Goal: Task Accomplishment & Management: Manage account settings

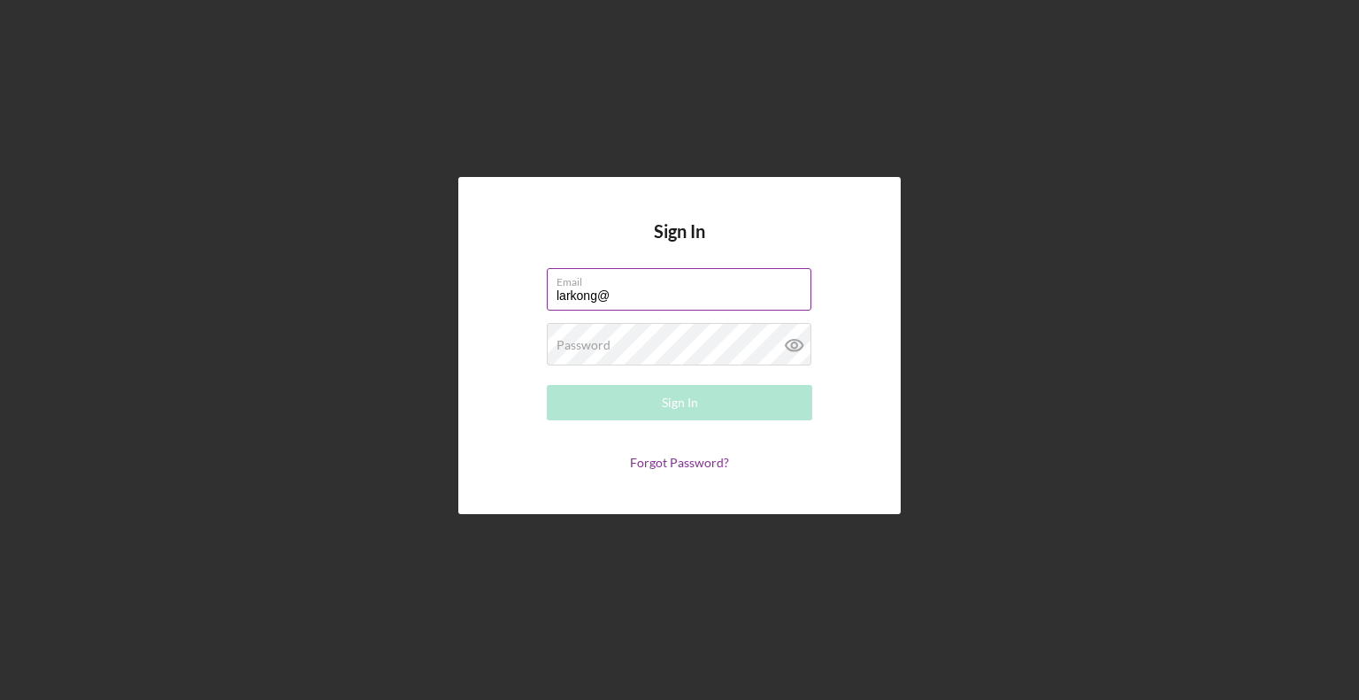
type input "[EMAIL_ADDRESS][DOMAIN_NAME]"
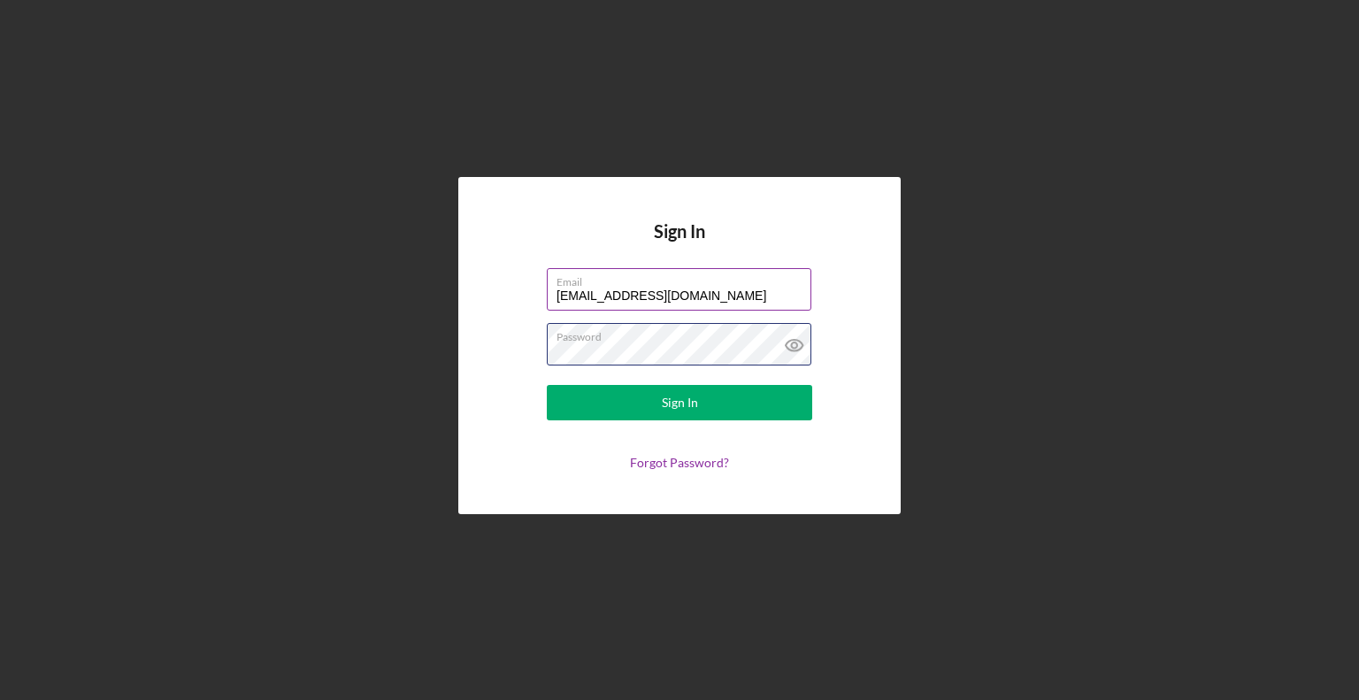
click at [547, 385] on button "Sign In" at bounding box center [679, 402] width 265 height 35
click at [800, 339] on icon at bounding box center [794, 345] width 44 height 44
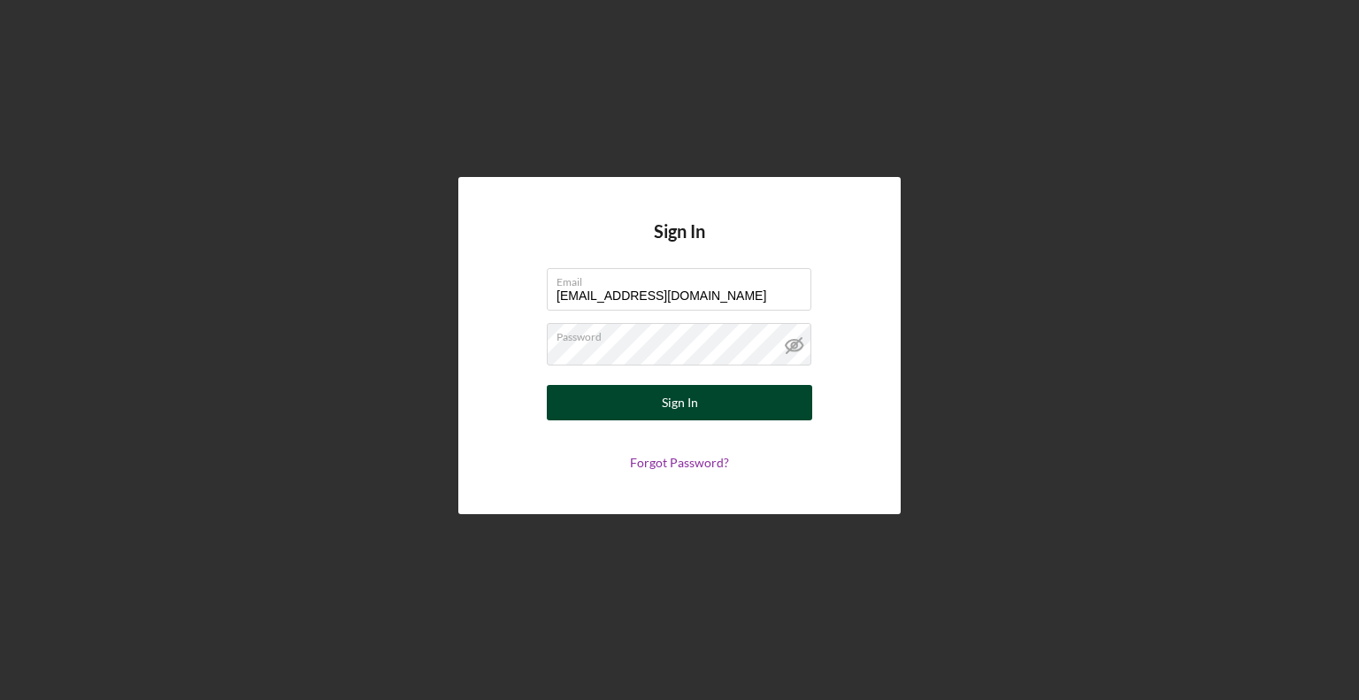
click at [670, 397] on div "Sign In" at bounding box center [680, 402] width 36 height 35
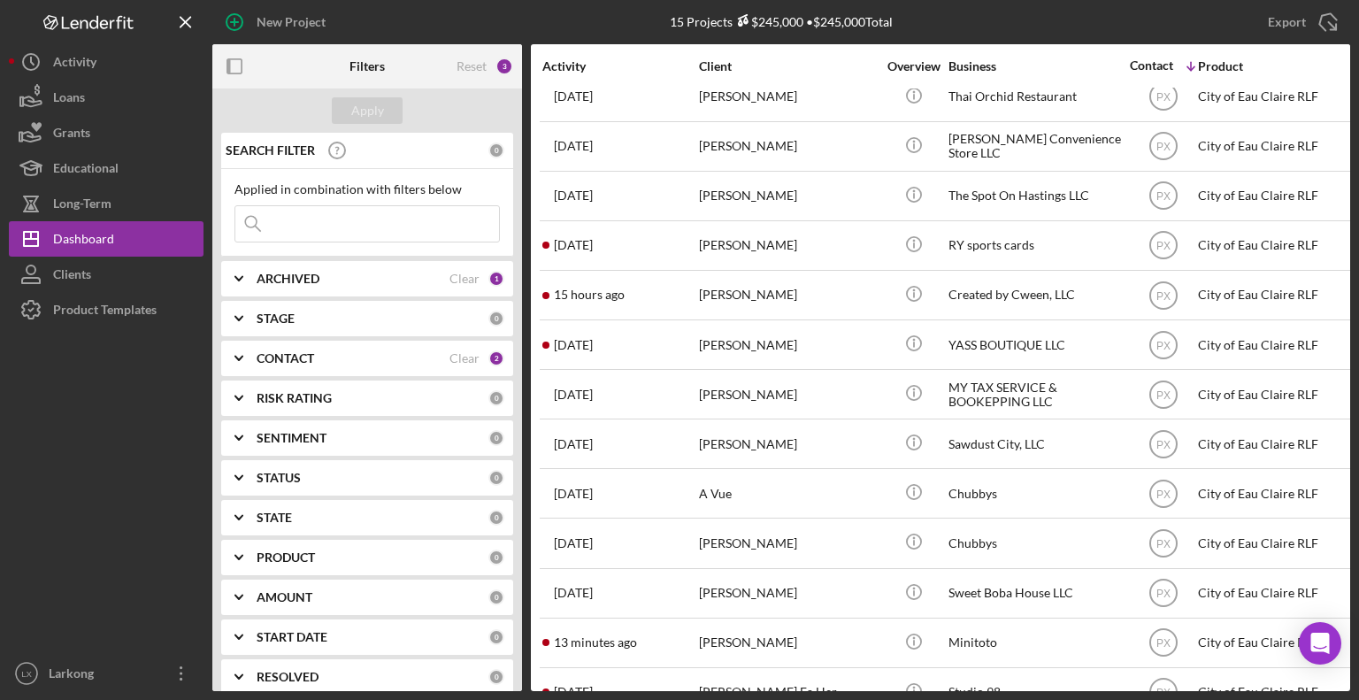
scroll to position [67, 0]
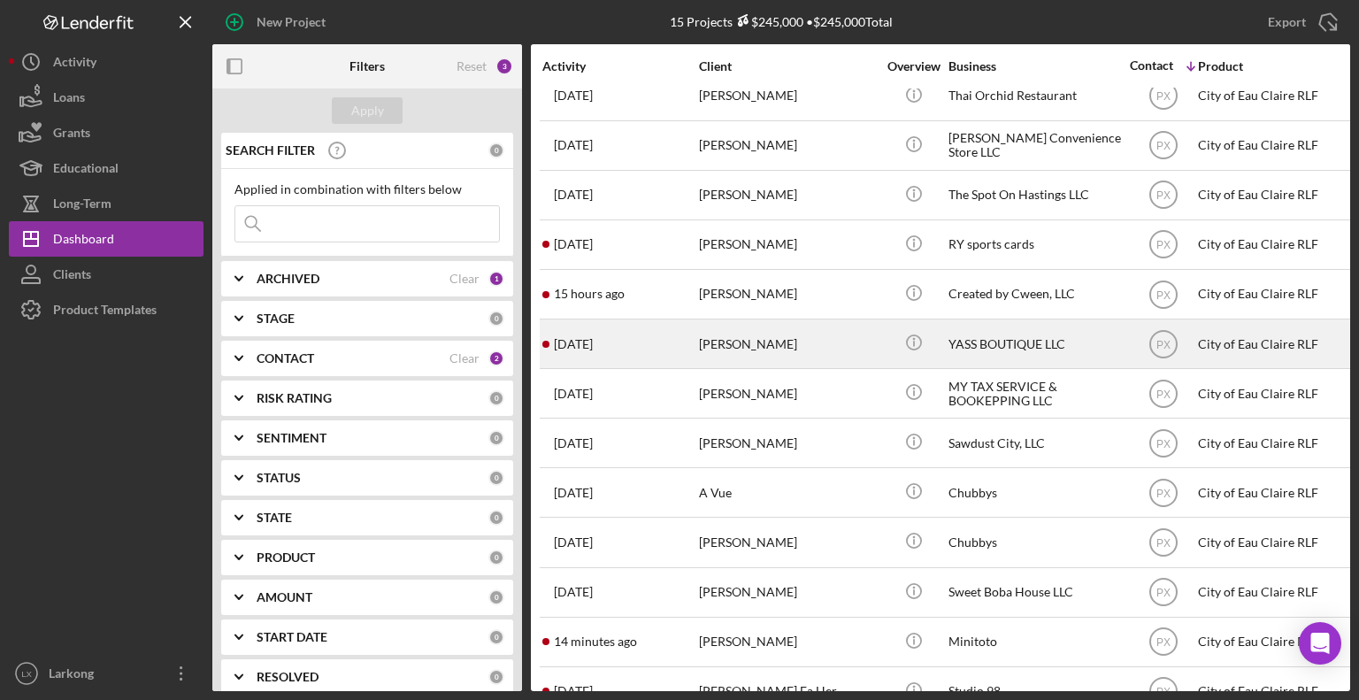
click at [999, 352] on div "YASS BOUTIQUE LLC" at bounding box center [1036, 343] width 177 height 47
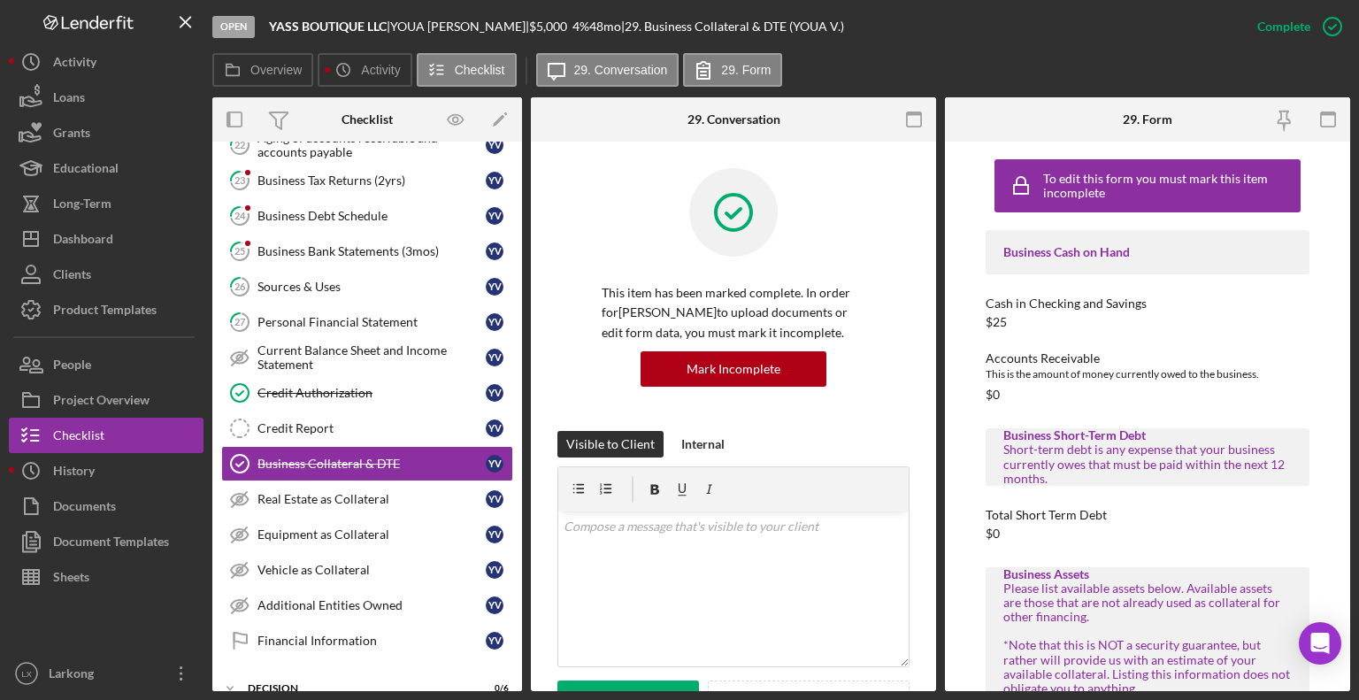
scroll to position [322, 0]
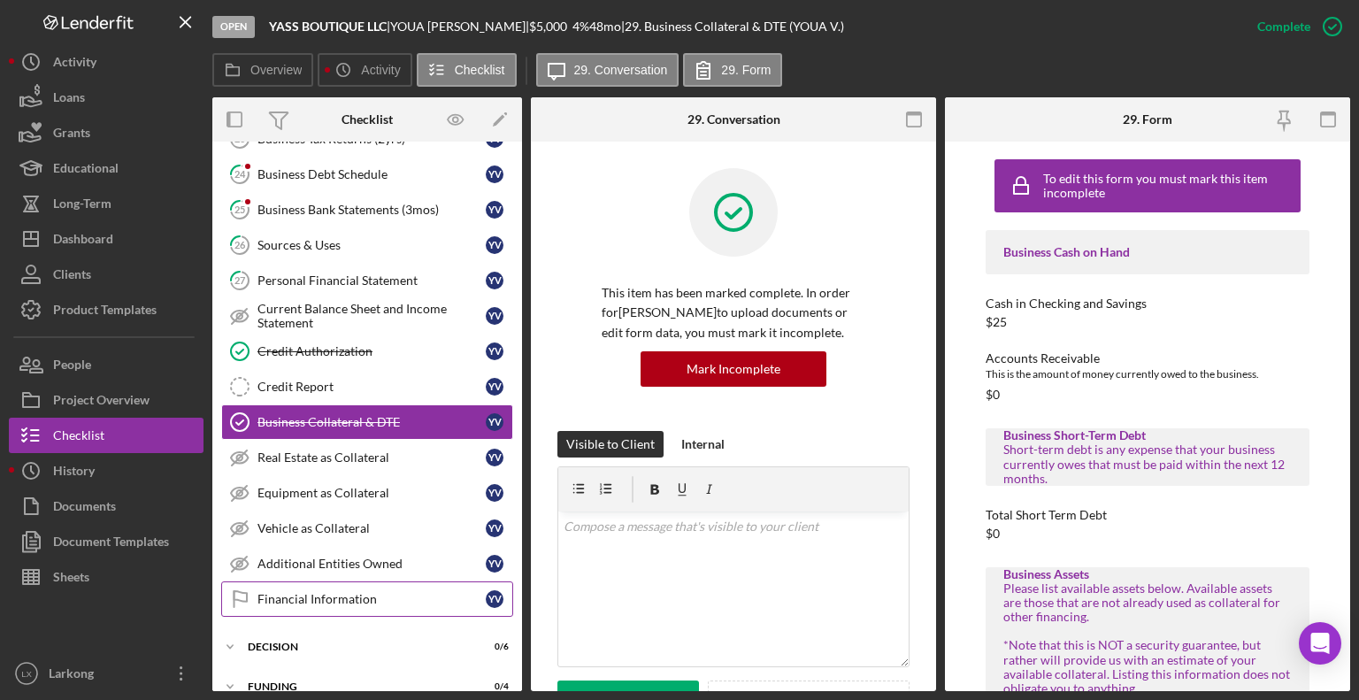
click at [403, 592] on div "Financial Information" at bounding box center [371, 599] width 228 height 14
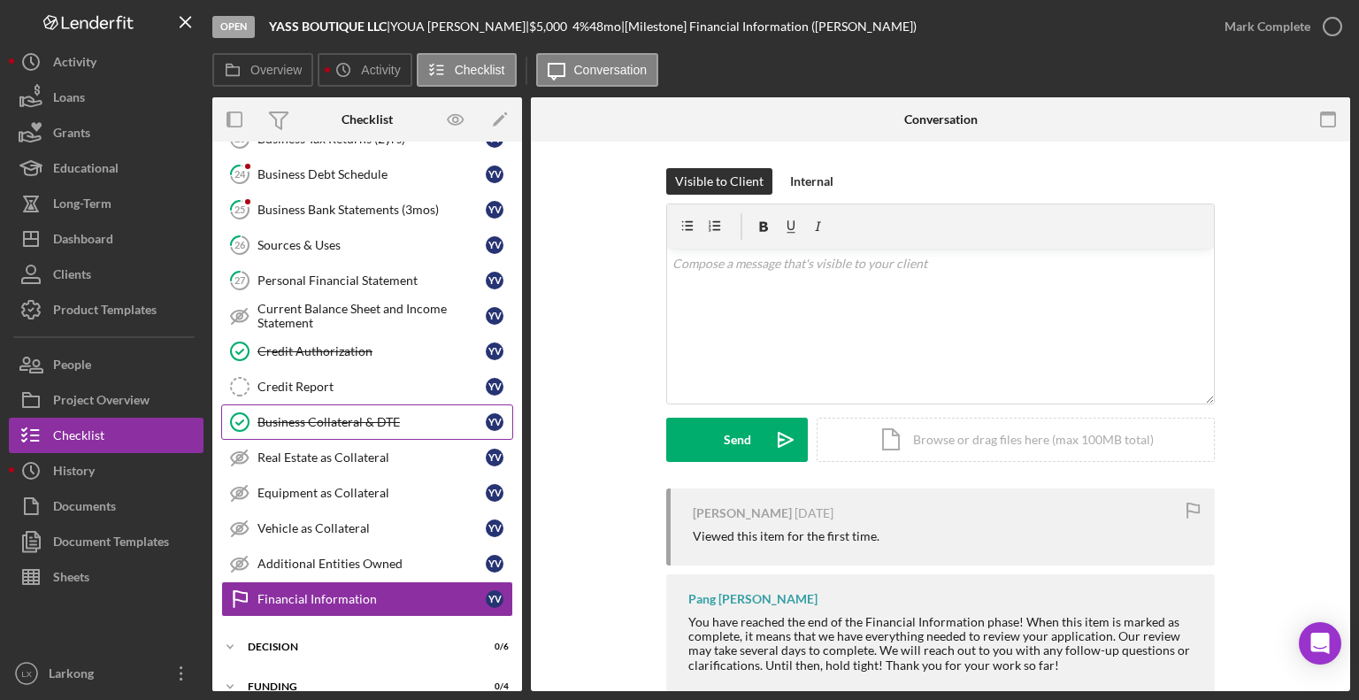
click at [381, 415] on div "Business Collateral & DTE" at bounding box center [371, 422] width 228 height 14
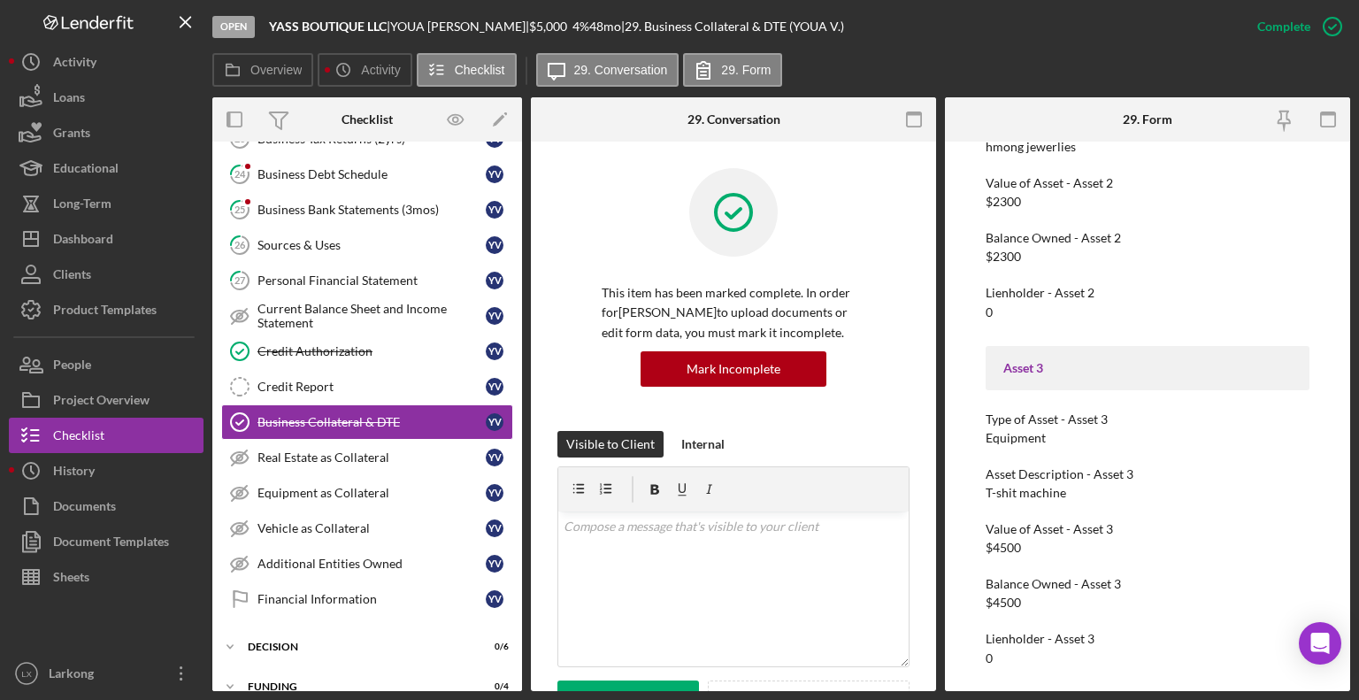
scroll to position [1018, 0]
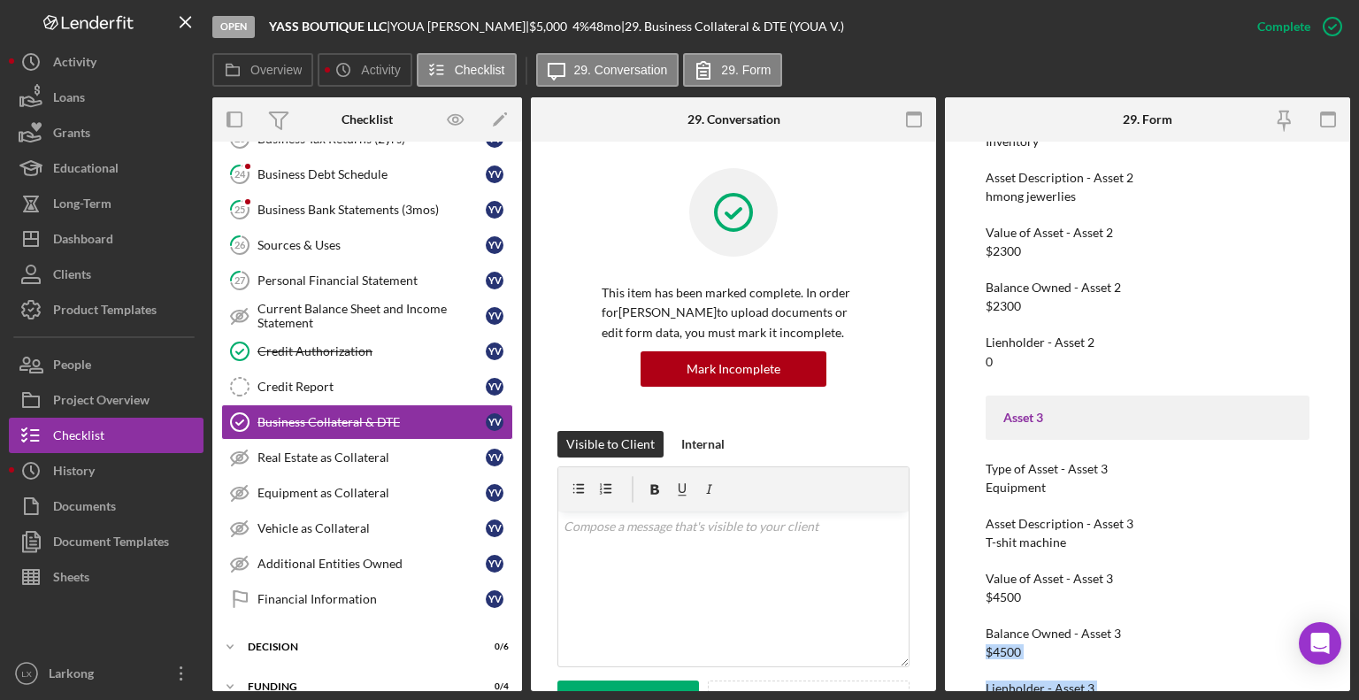
drag, startPoint x: 1352, startPoint y: 610, endPoint x: 1358, endPoint y: 713, distance: 103.7
click at [1358, 699] on html "Open YASS BOUTIQUE LLC | [PERSON_NAME] | $5,000 $5,000 4 % 48 mo | 29. Business…" at bounding box center [679, 350] width 1359 height 700
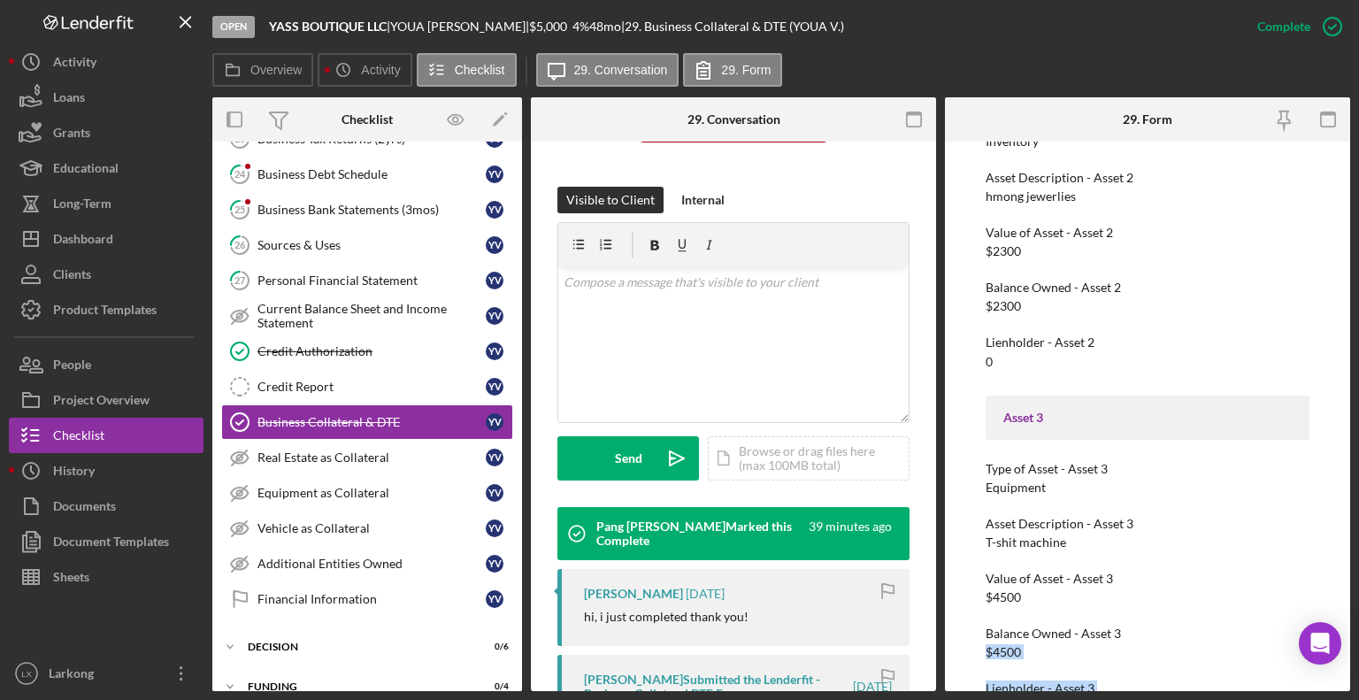
scroll to position [237, 0]
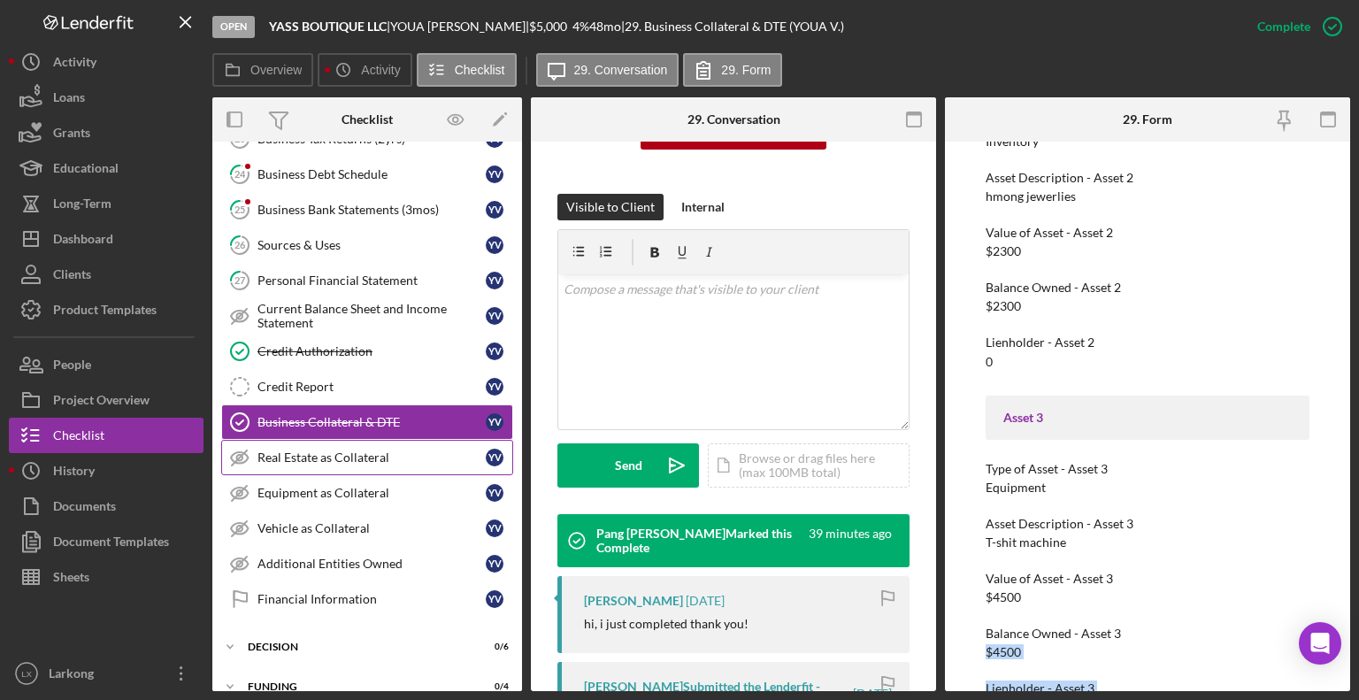
click at [363, 457] on div "Real Estate as Collateral" at bounding box center [371, 457] width 228 height 14
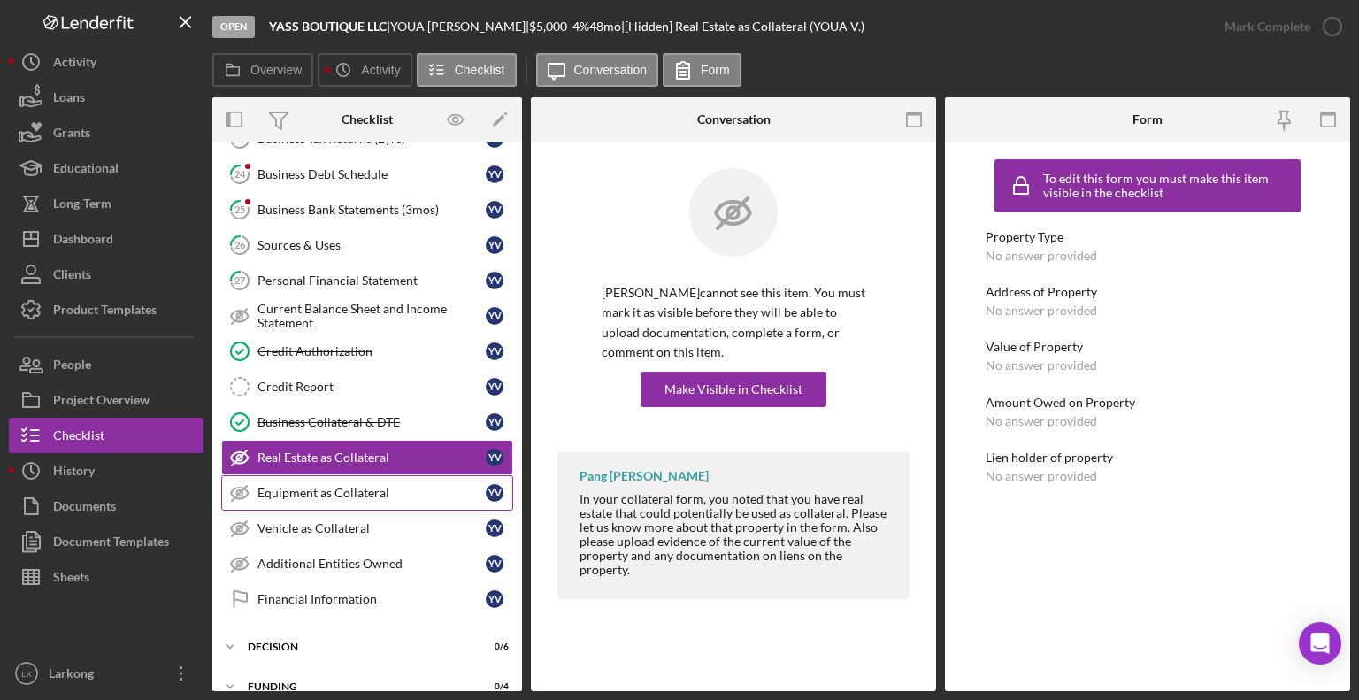
click at [350, 487] on div "Equipment as Collateral" at bounding box center [371, 493] width 228 height 14
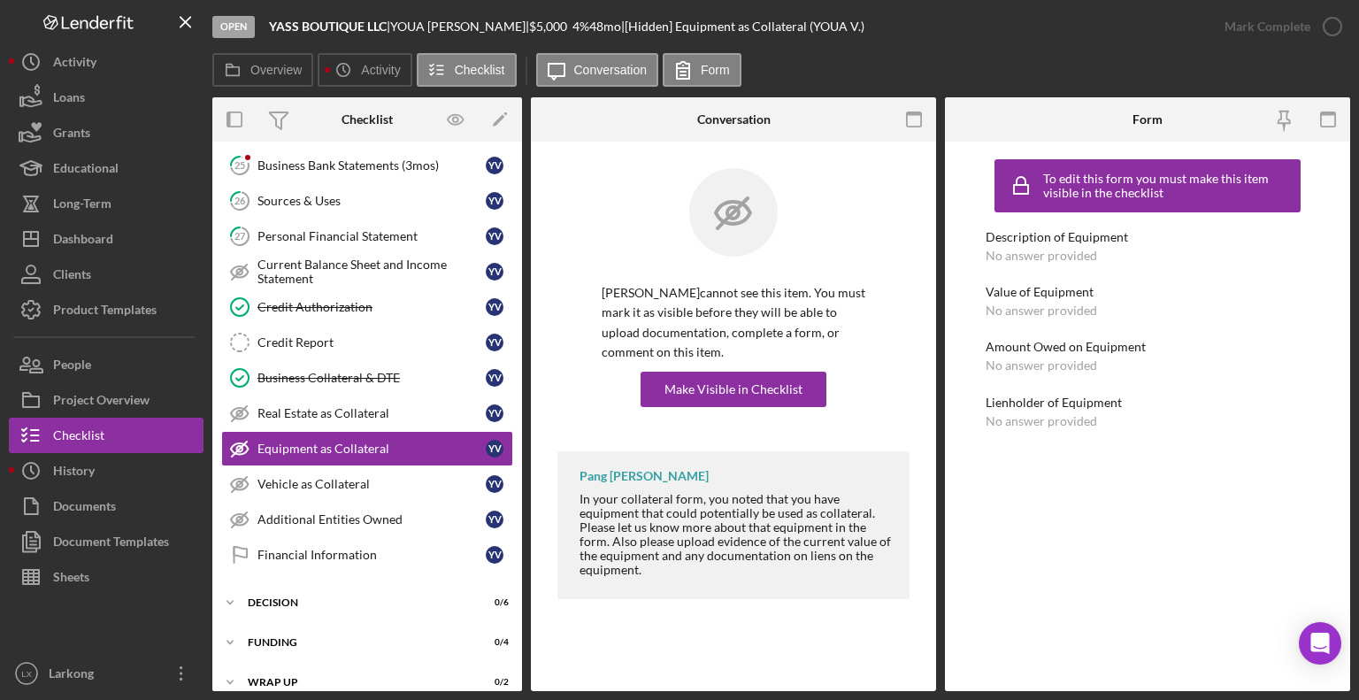
scroll to position [377, 0]
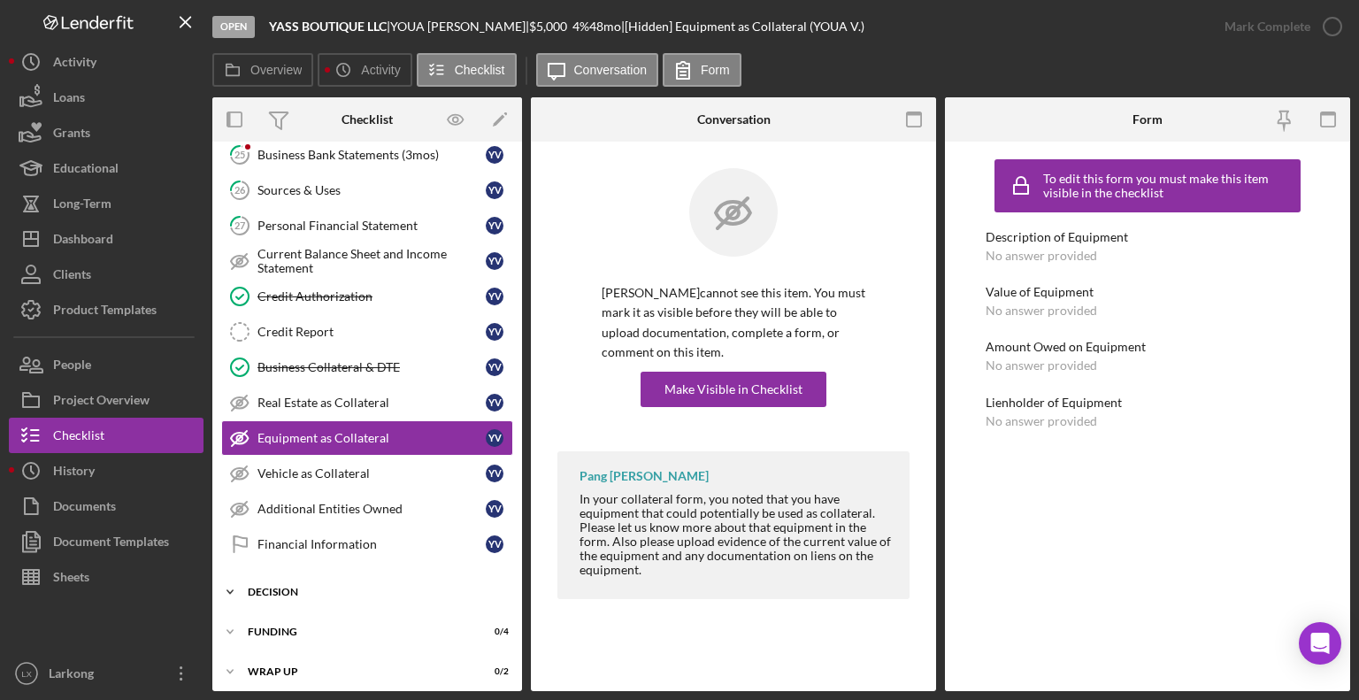
click at [304, 590] on div "Icon/Expander Decision 0 / 6" at bounding box center [367, 591] width 310 height 35
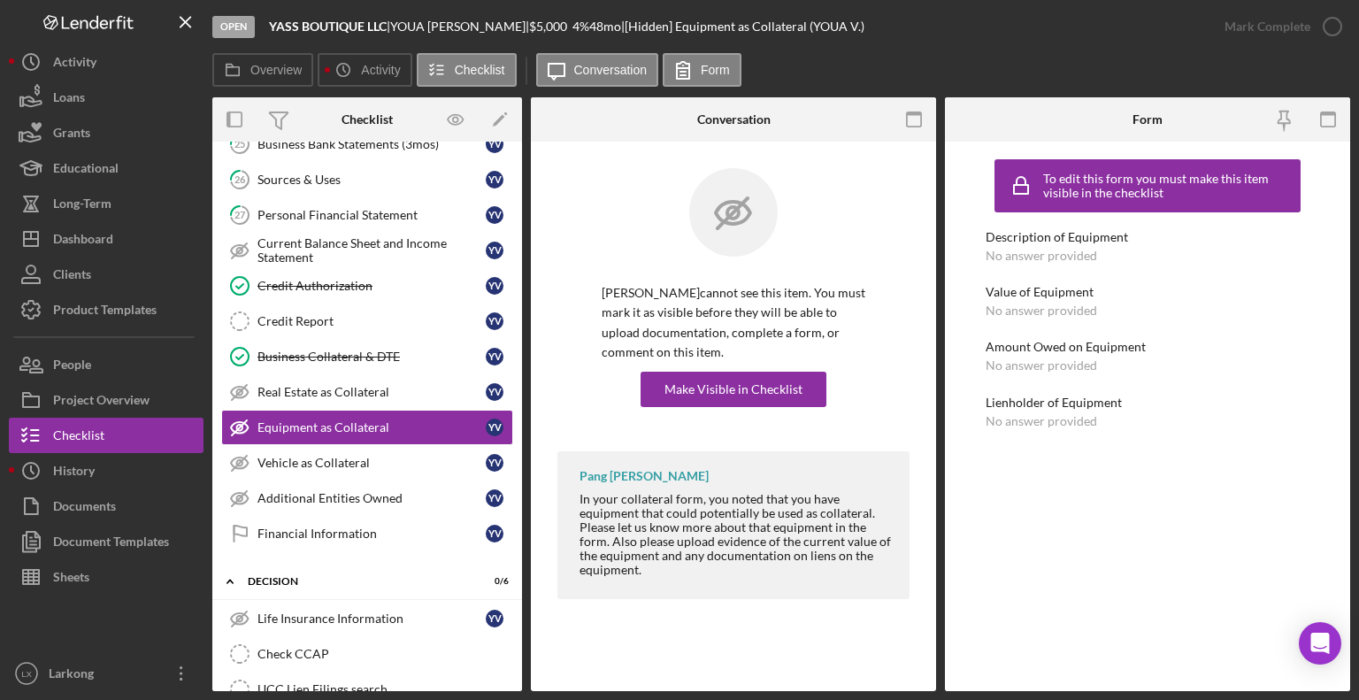
scroll to position [357, 0]
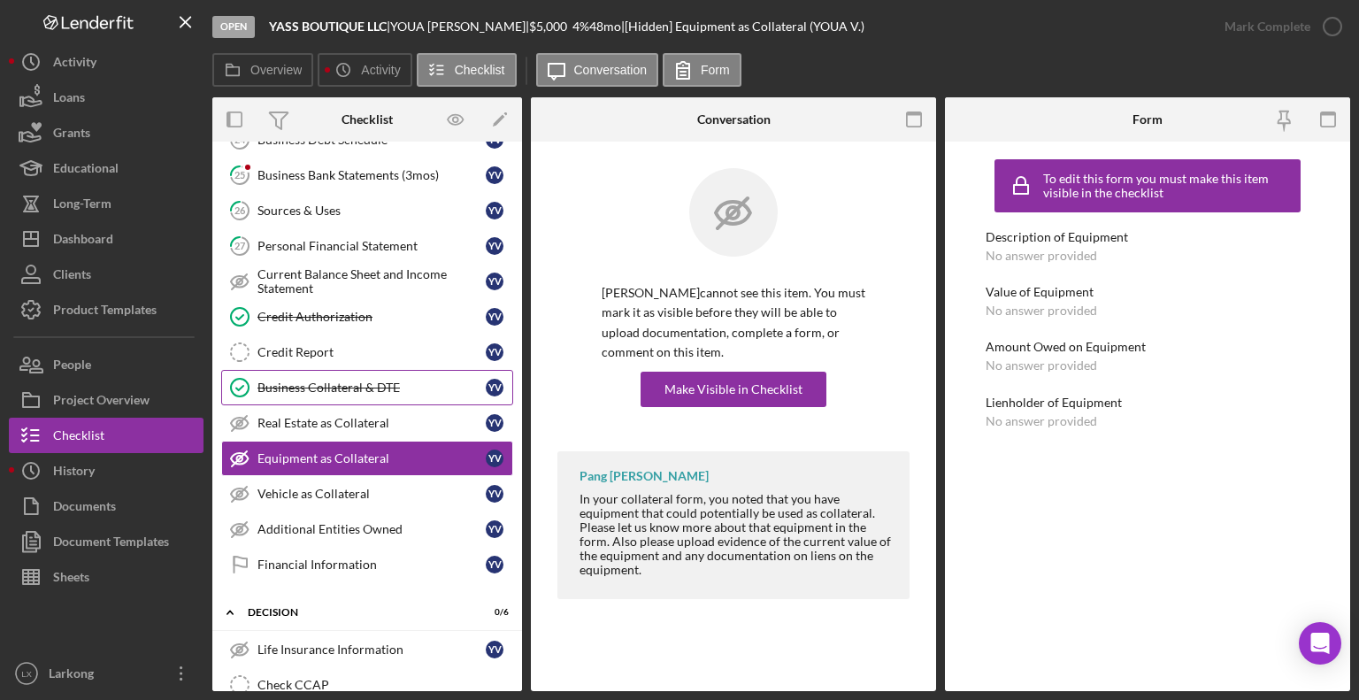
click at [375, 380] on div "Business Collateral & DTE" at bounding box center [371, 387] width 228 height 14
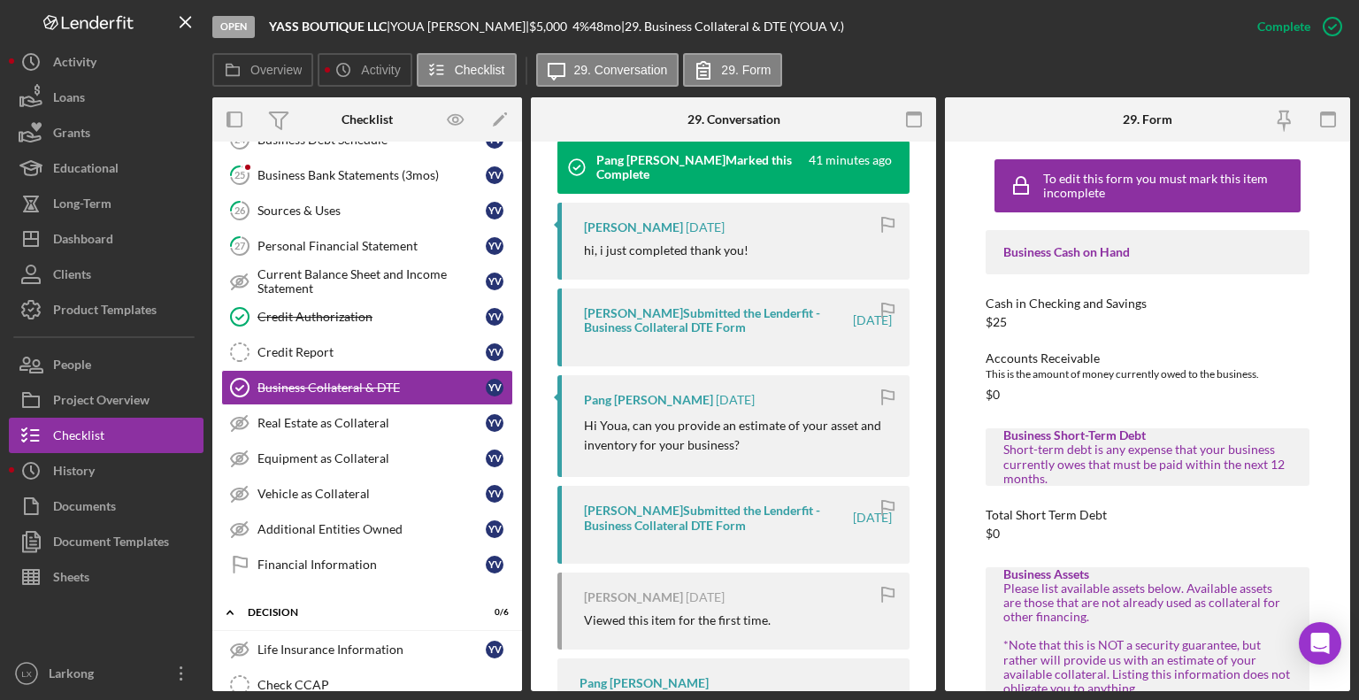
scroll to position [612, 0]
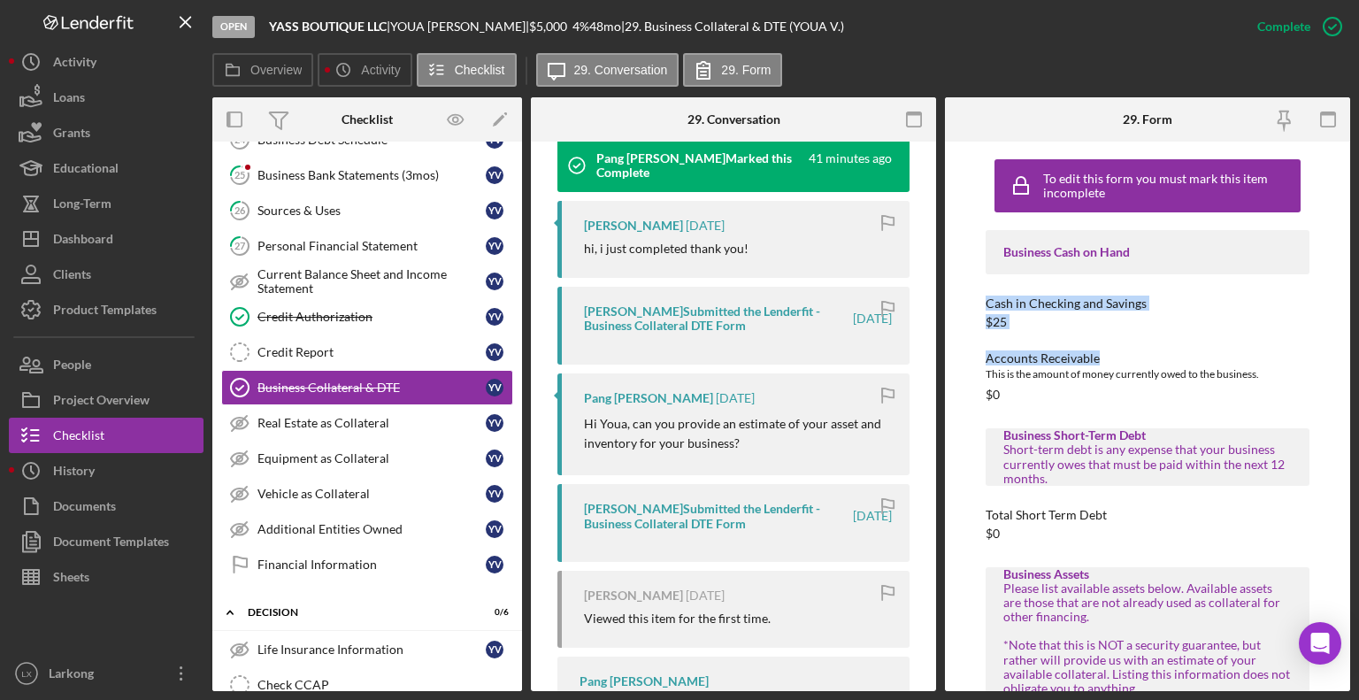
drag, startPoint x: 1345, startPoint y: 240, endPoint x: 1358, endPoint y: 359, distance: 120.2
click at [1358, 359] on div "Open YASS BOUTIQUE LLC | [PERSON_NAME] | $5,000 $5,000 4 % 48 mo | 29. Business…" at bounding box center [679, 350] width 1359 height 700
click at [1345, 293] on div "To edit this form you must mark this item incomplete Business Cash on Hand Cash…" at bounding box center [1147, 416] width 405 height 549
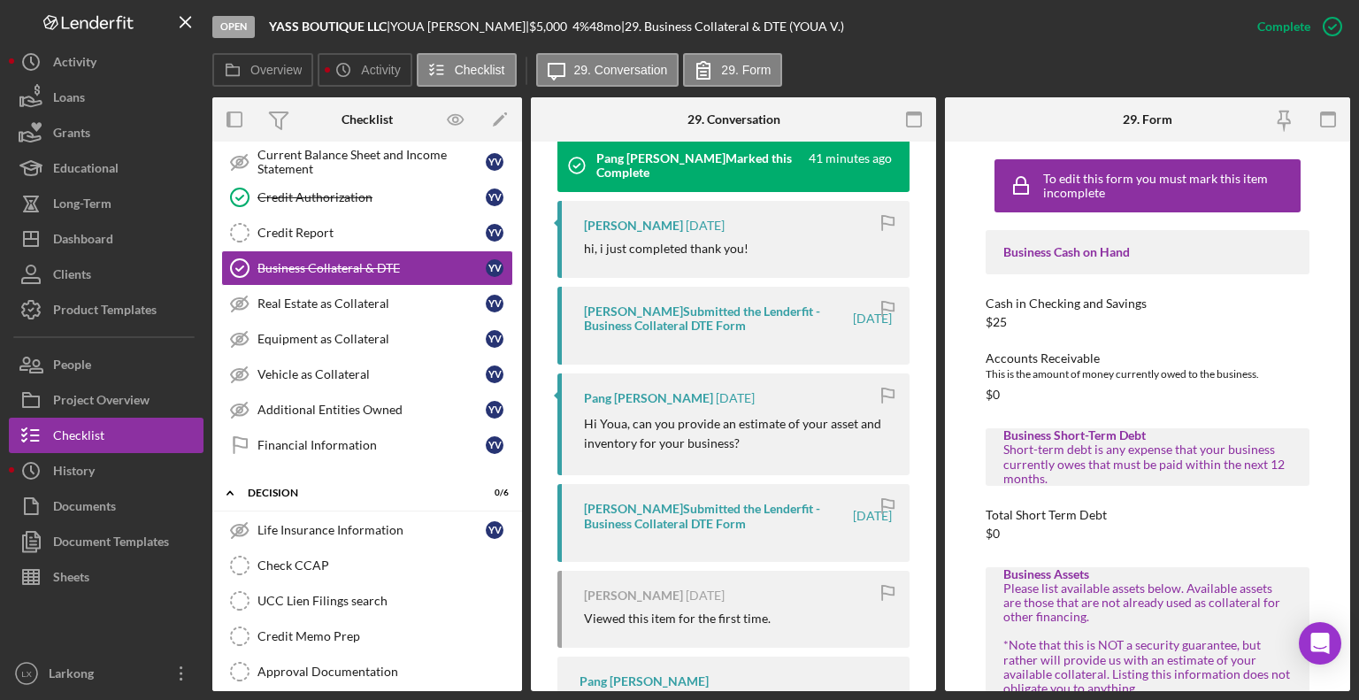
scroll to position [597, 0]
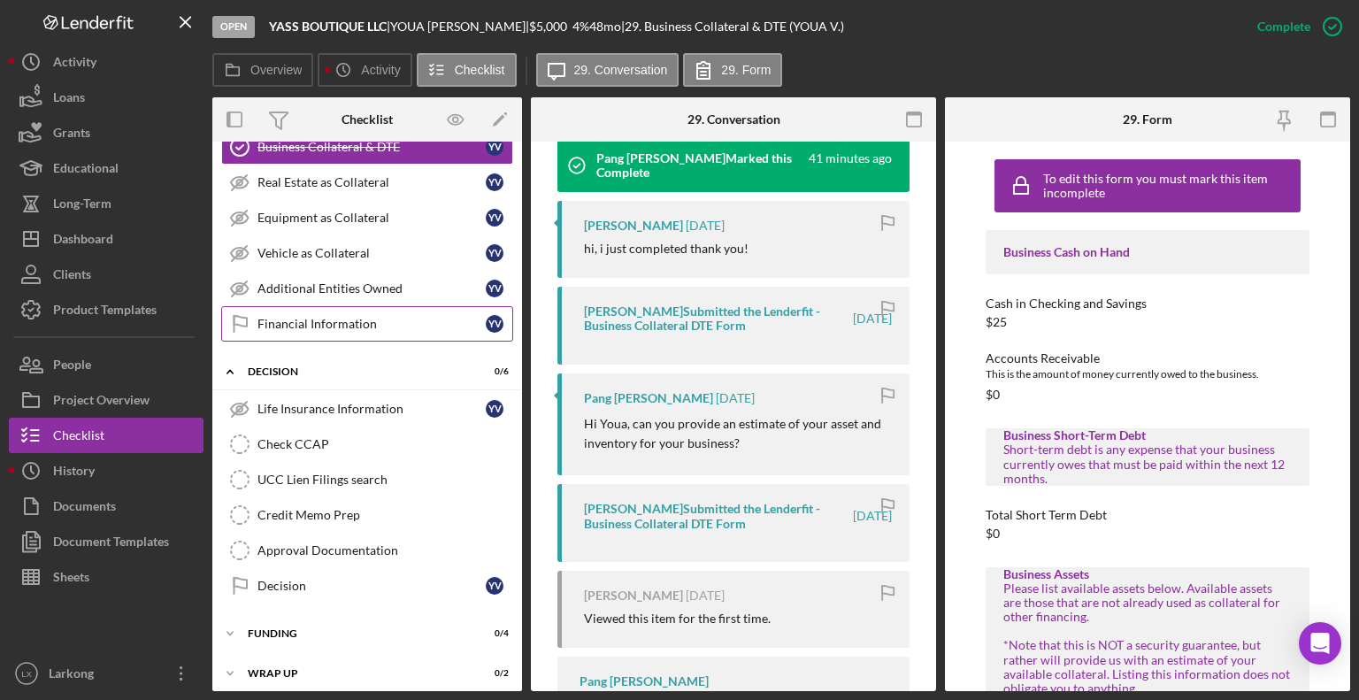
click at [400, 321] on div "Financial Information" at bounding box center [371, 324] width 228 height 14
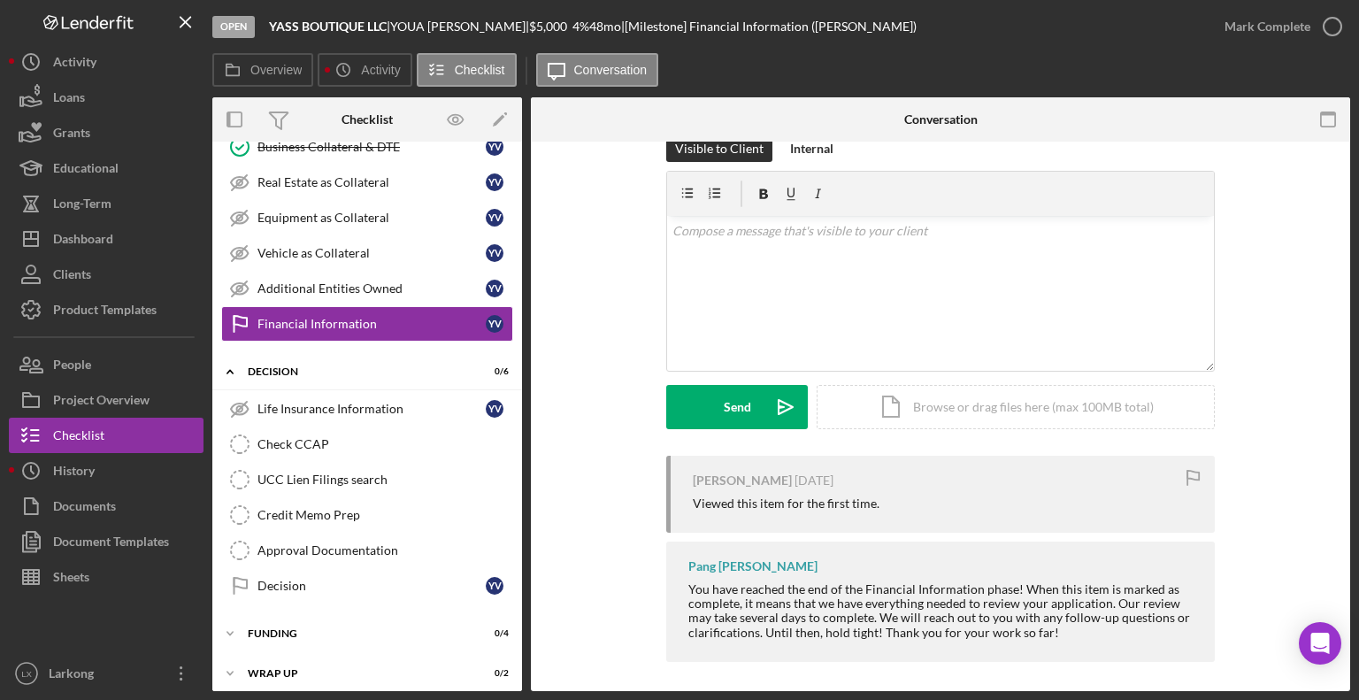
scroll to position [37, 0]
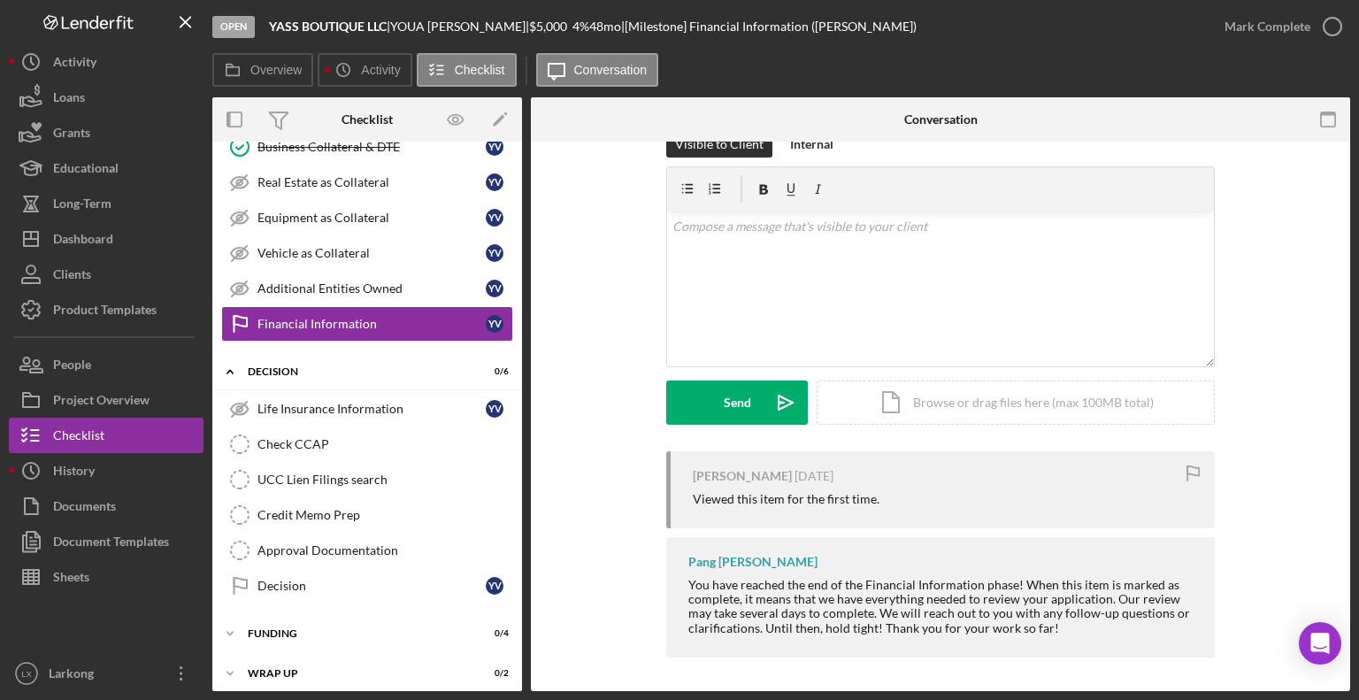
click at [765, 497] on div "Viewed this item for the first time." at bounding box center [786, 499] width 187 height 14
drag, startPoint x: 518, startPoint y: 432, endPoint x: 524, endPoint y: 455, distance: 23.8
click at [524, 455] on div "Overview Internal Workflow Stage Open Icon/Dropdown Arrow Archive (can unarchiv…" at bounding box center [781, 394] width 1138 height 594
click at [399, 272] on link "Additional Entities Owned Additional Entities Owned Y V" at bounding box center [367, 288] width 292 height 35
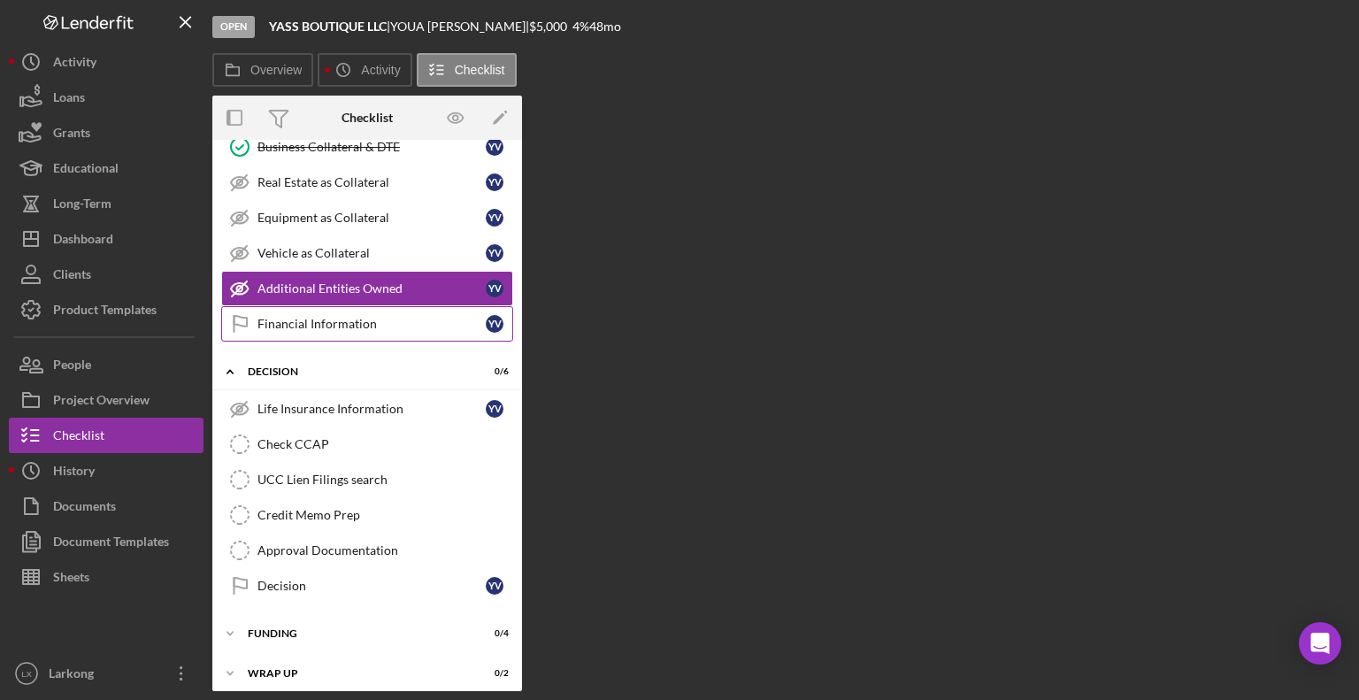
scroll to position [597, 0]
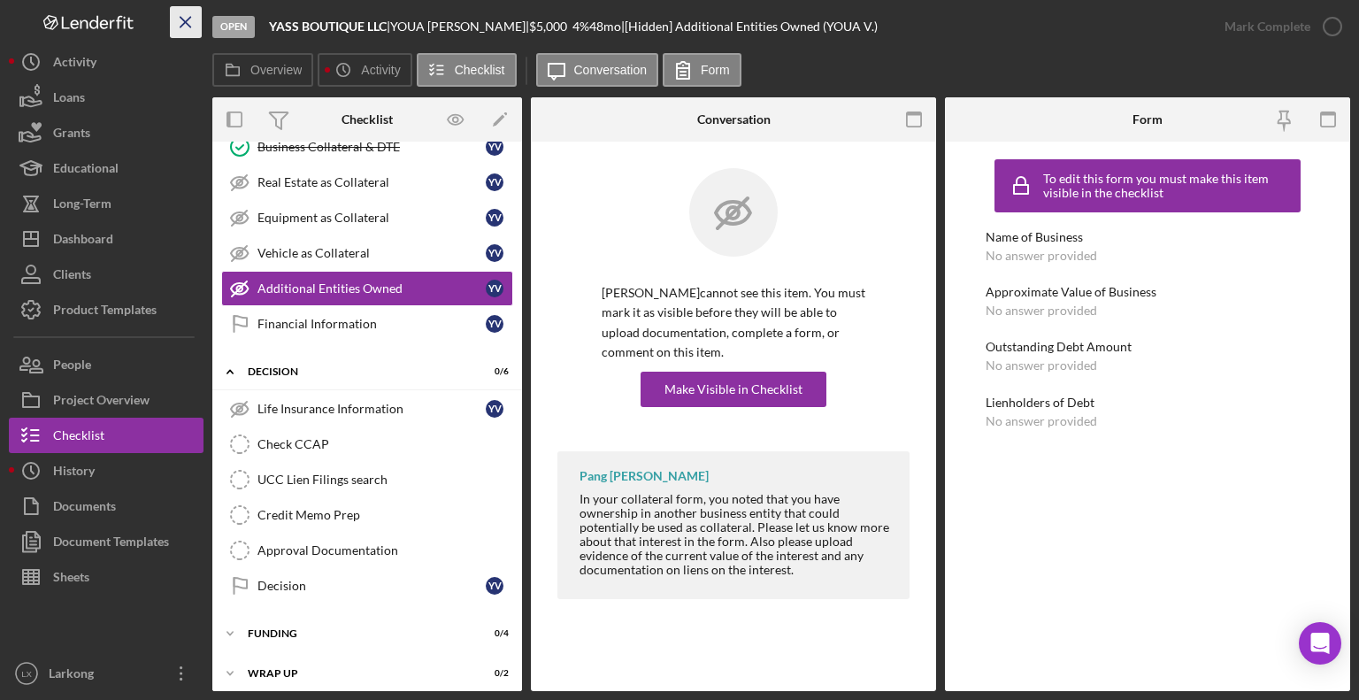
click at [188, 24] on line "button" at bounding box center [185, 22] width 10 height 10
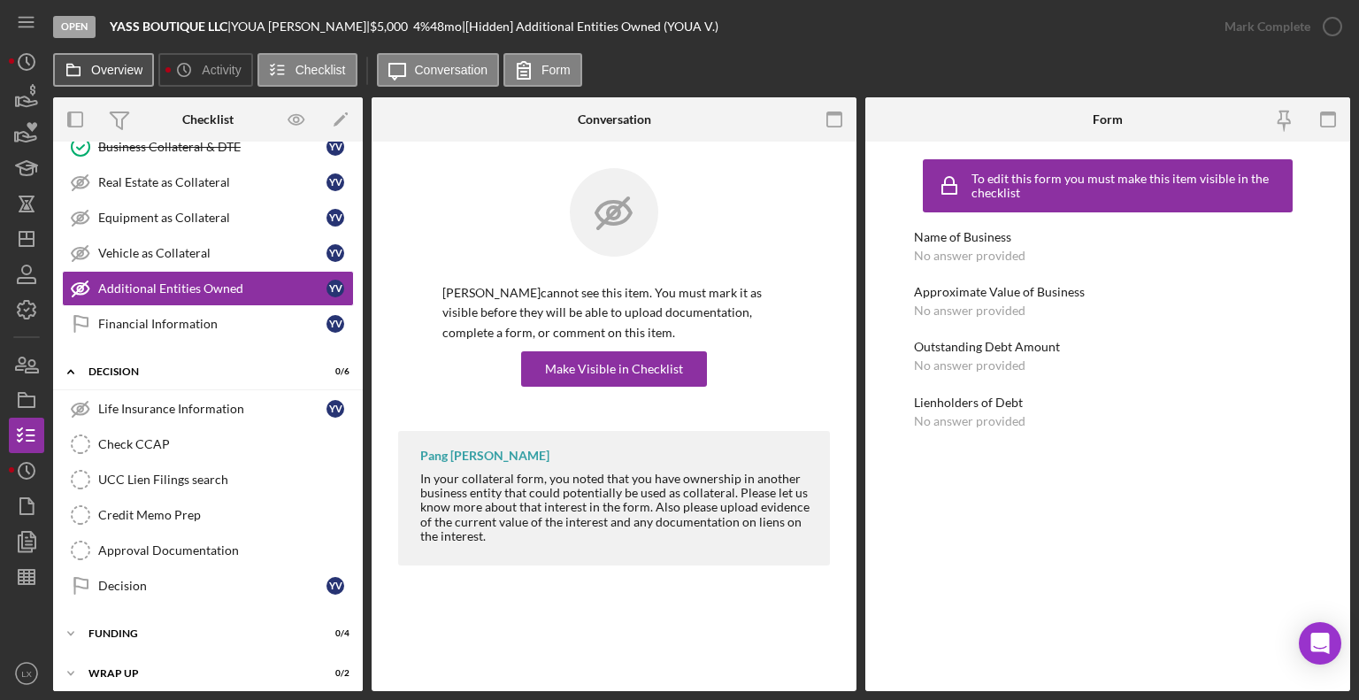
click at [88, 58] on icon at bounding box center [73, 69] width 35 height 35
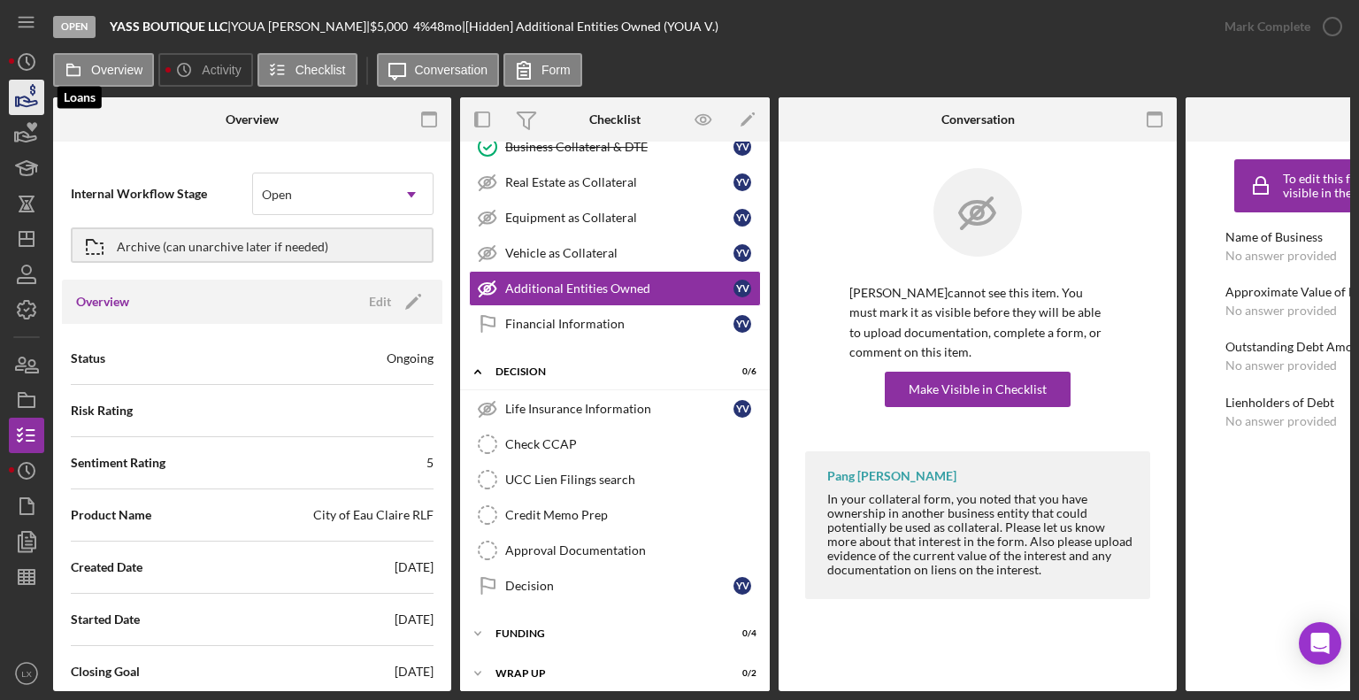
click at [28, 96] on icon "button" at bounding box center [26, 97] width 44 height 44
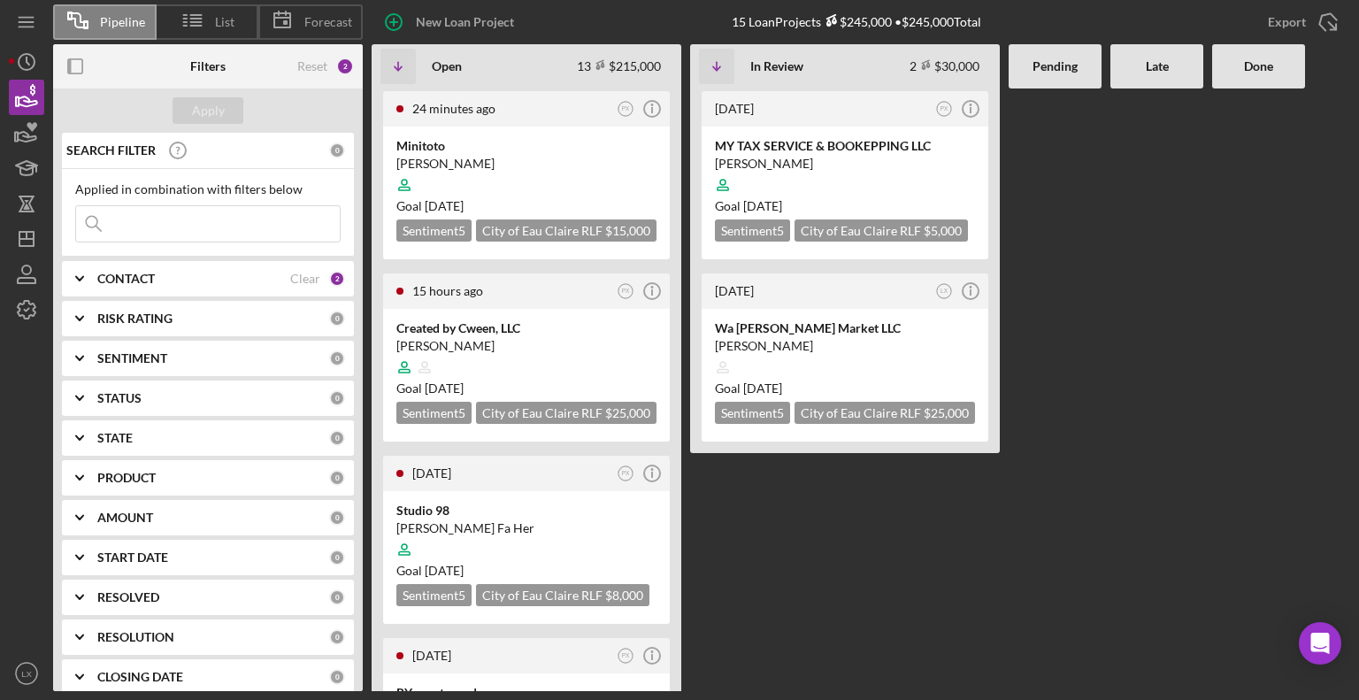
drag, startPoint x: 1210, startPoint y: 374, endPoint x: 1030, endPoint y: 541, distance: 246.0
click at [1030, 541] on div "24 minutes ago PX Icon/Info Minitoto [PERSON_NAME] Goal [DATE] Sentiment 5 City…" at bounding box center [861, 389] width 978 height 602
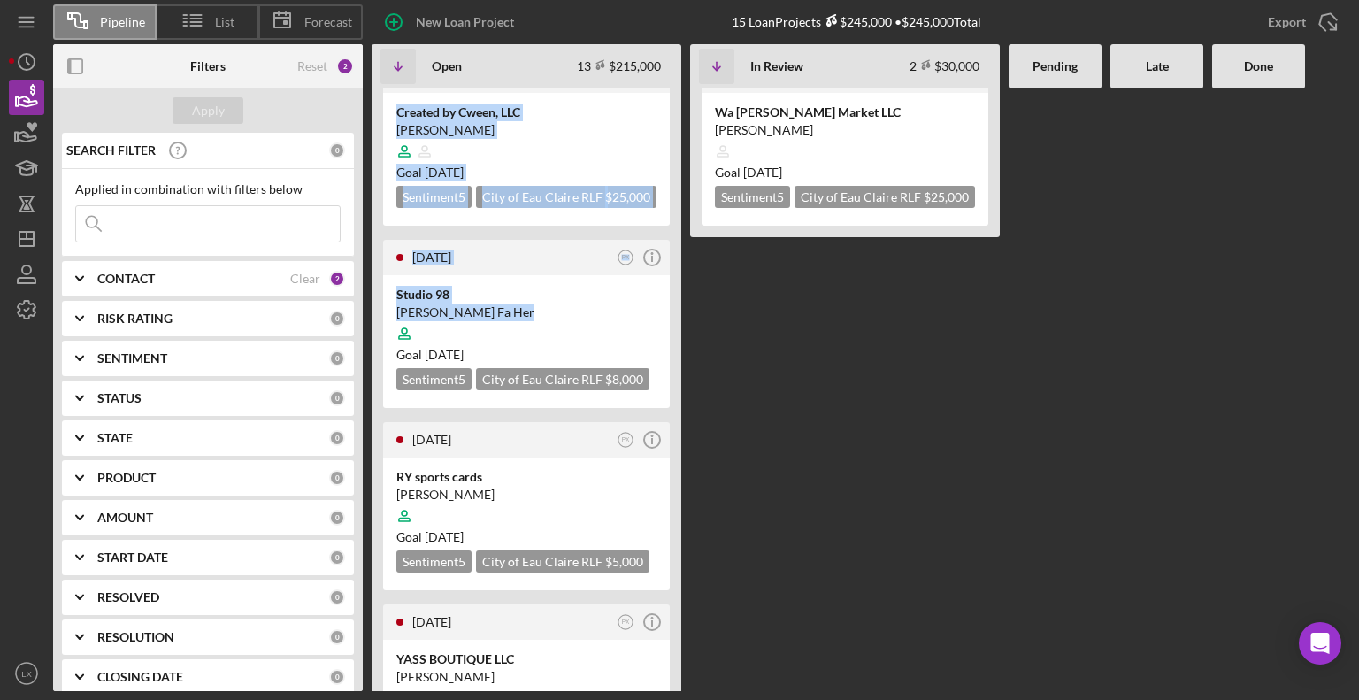
scroll to position [81, 0]
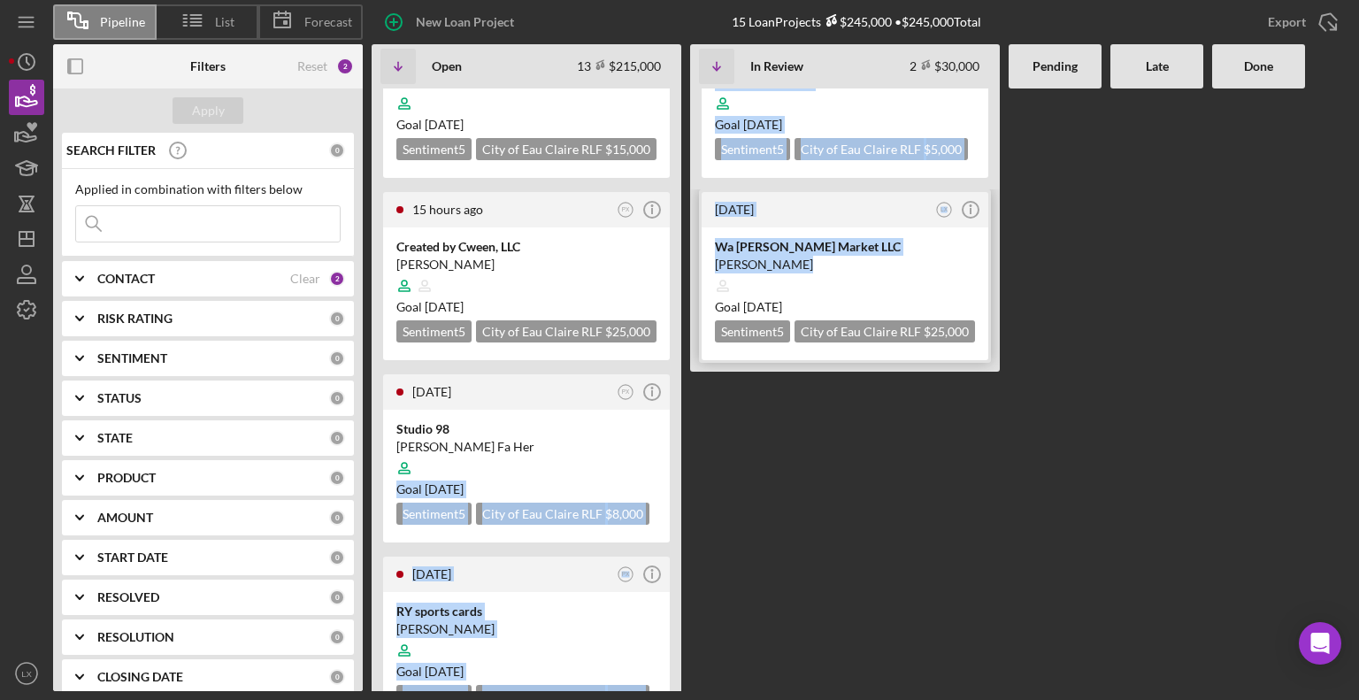
drag, startPoint x: 673, startPoint y: 557, endPoint x: 707, endPoint y: 288, distance: 271.9
click at [707, 288] on div "24 minutes ago PX Icon/Info Minitoto [PERSON_NAME] Goal [DATE] Sentiment 5 City…" at bounding box center [861, 389] width 978 height 602
click at [610, 625] on div "[PERSON_NAME]" at bounding box center [526, 629] width 260 height 18
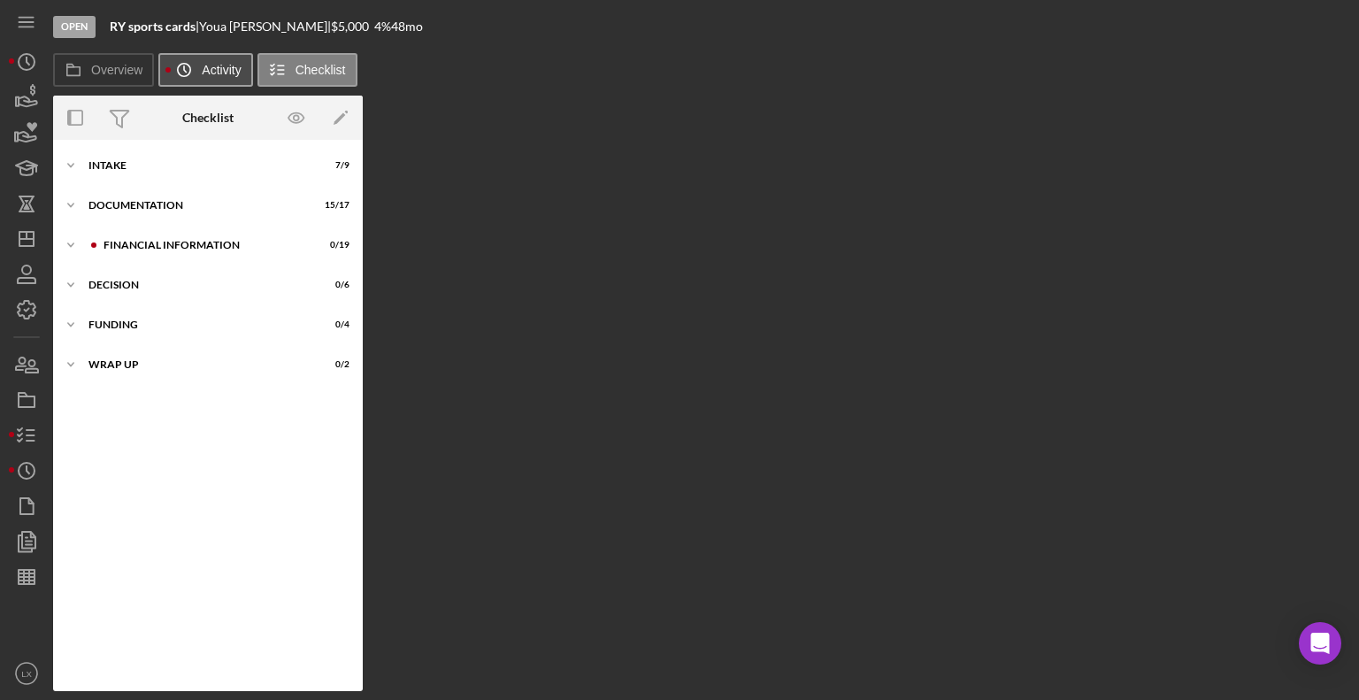
click at [212, 81] on button "Icon/History Activity" at bounding box center [205, 70] width 94 height 34
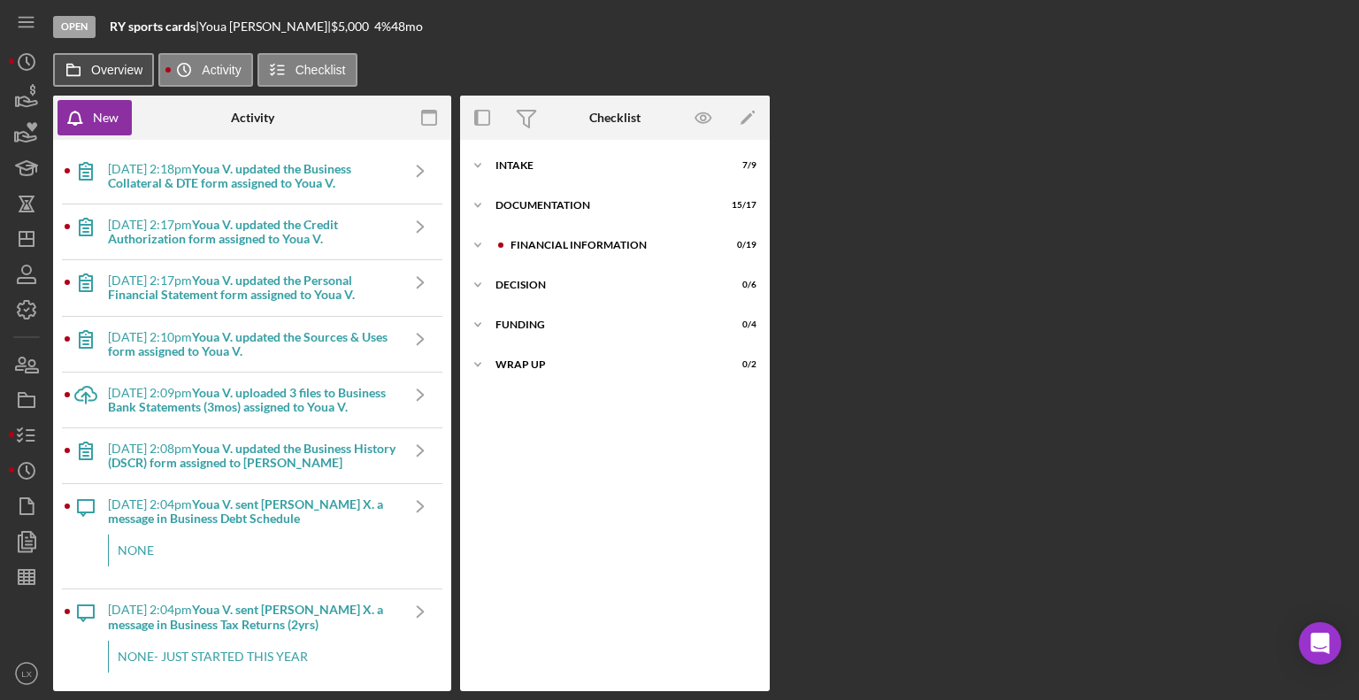
click at [112, 77] on button "Overview" at bounding box center [103, 70] width 101 height 34
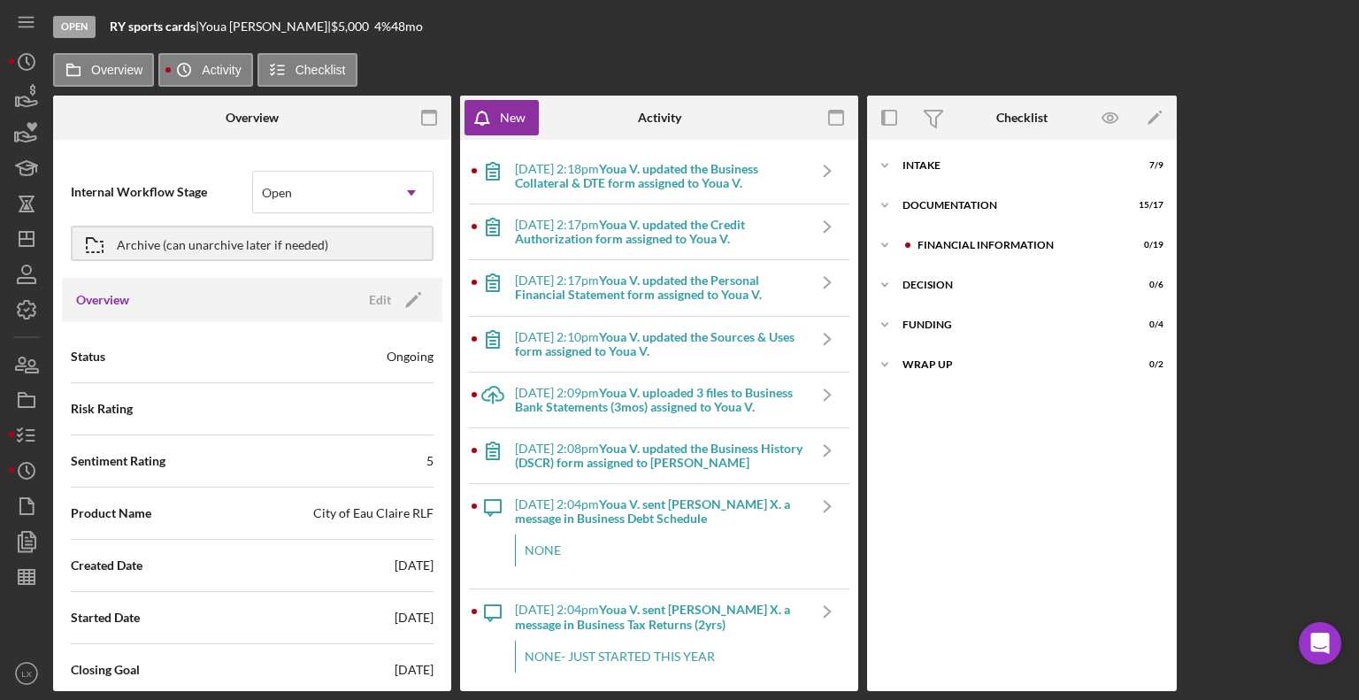
click at [723, 180] on b "Youa V. updated the Business Collateral & DTE form assigned to Youa V." at bounding box center [636, 175] width 243 height 29
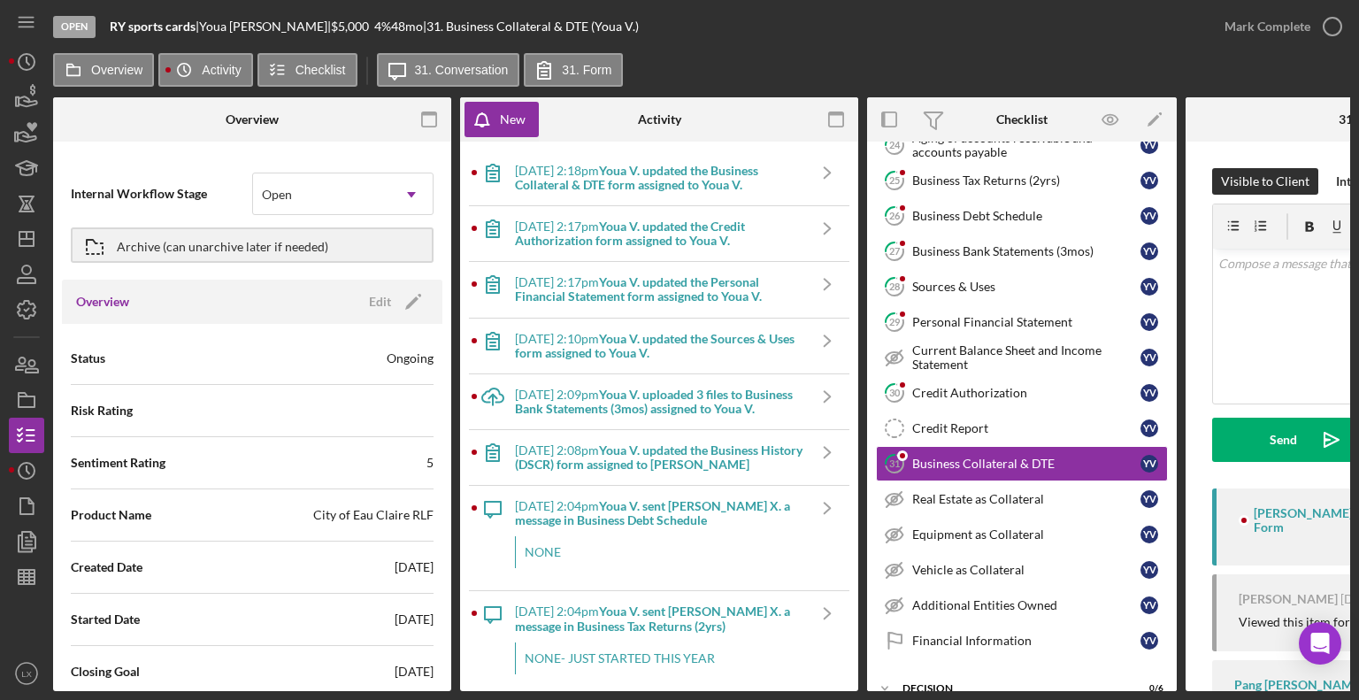
scroll to position [322, 0]
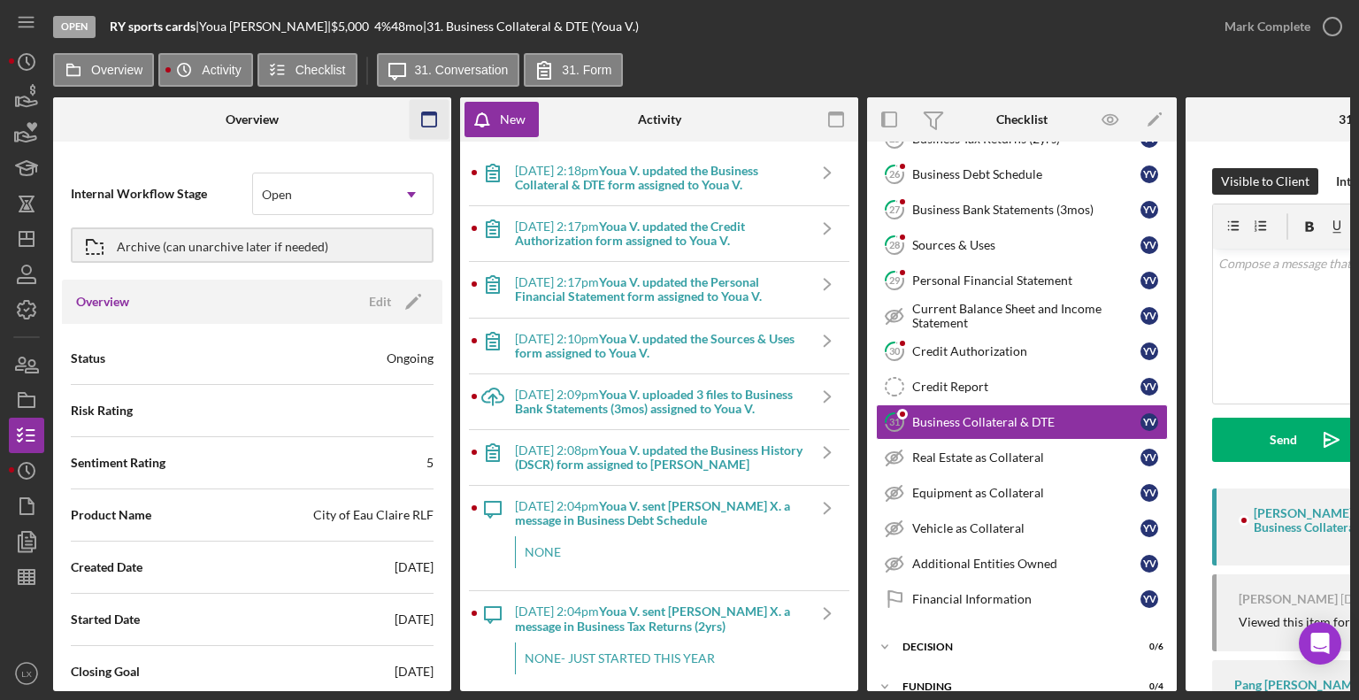
click at [432, 124] on icon "button" at bounding box center [430, 120] width 40 height 40
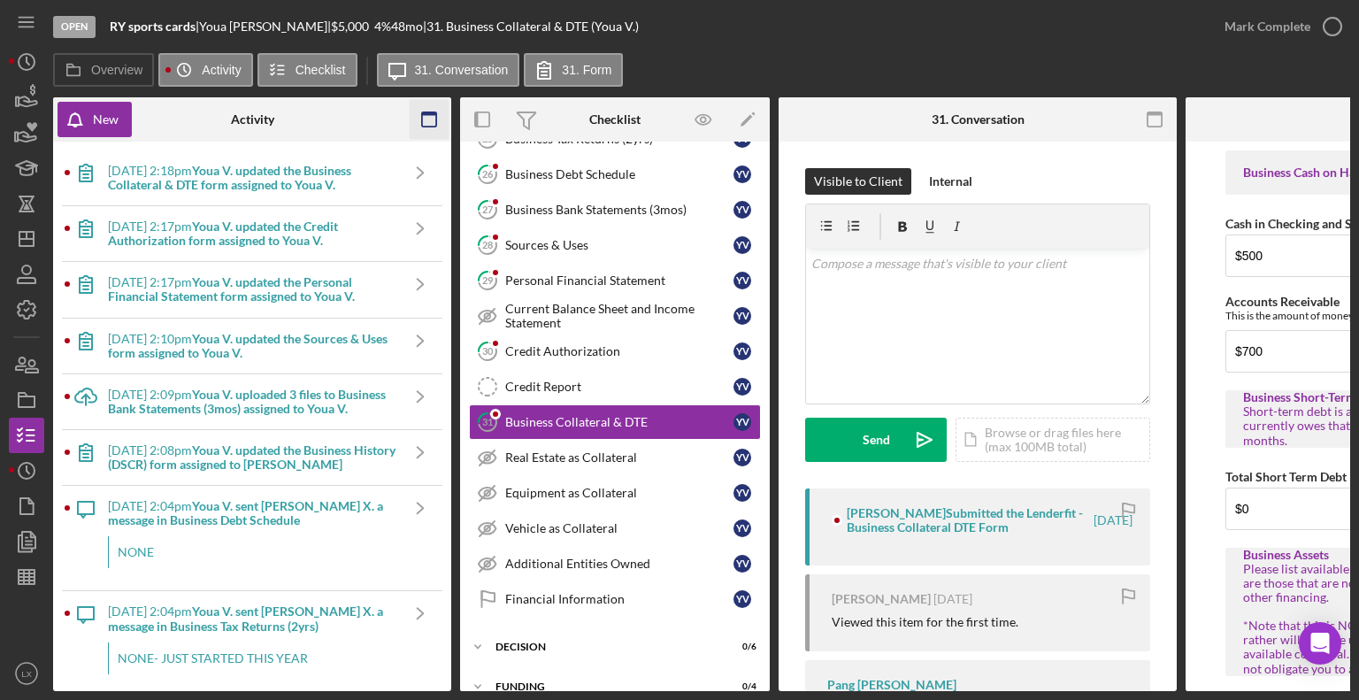
click at [428, 130] on icon "button" at bounding box center [430, 120] width 40 height 40
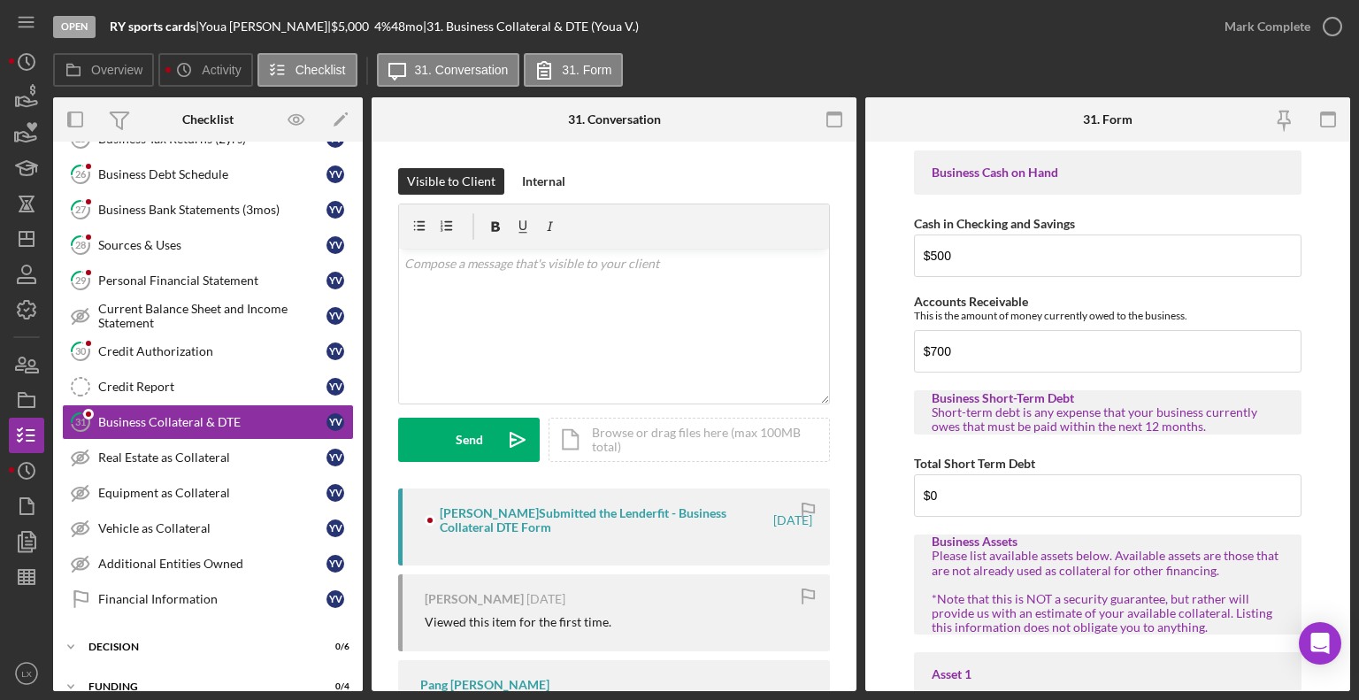
click at [462, 515] on div "[PERSON_NAME] Submitted the Lenderfit - Business Collateral DTE Form" at bounding box center [605, 520] width 331 height 28
click at [182, 592] on div "Financial Information" at bounding box center [212, 599] width 228 height 14
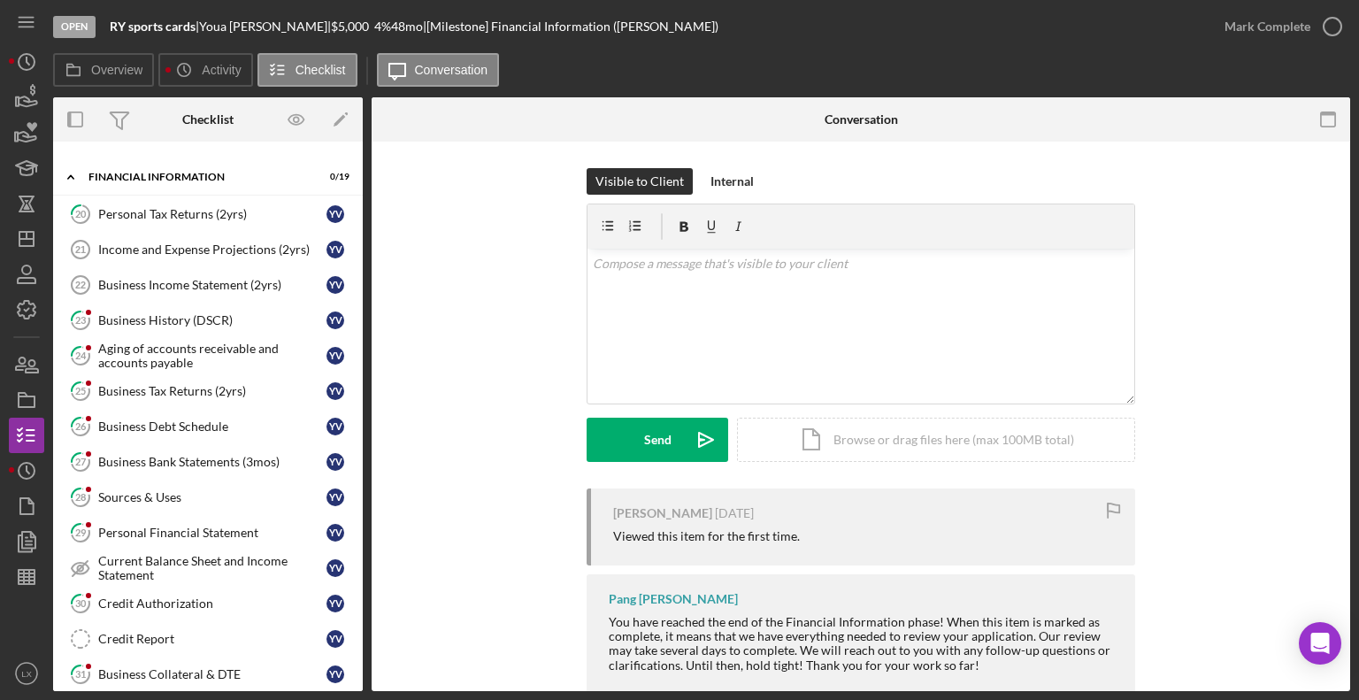
scroll to position [71, 0]
click at [120, 215] on div "Personal Tax Returns (2yrs)" at bounding box center [212, 213] width 228 height 14
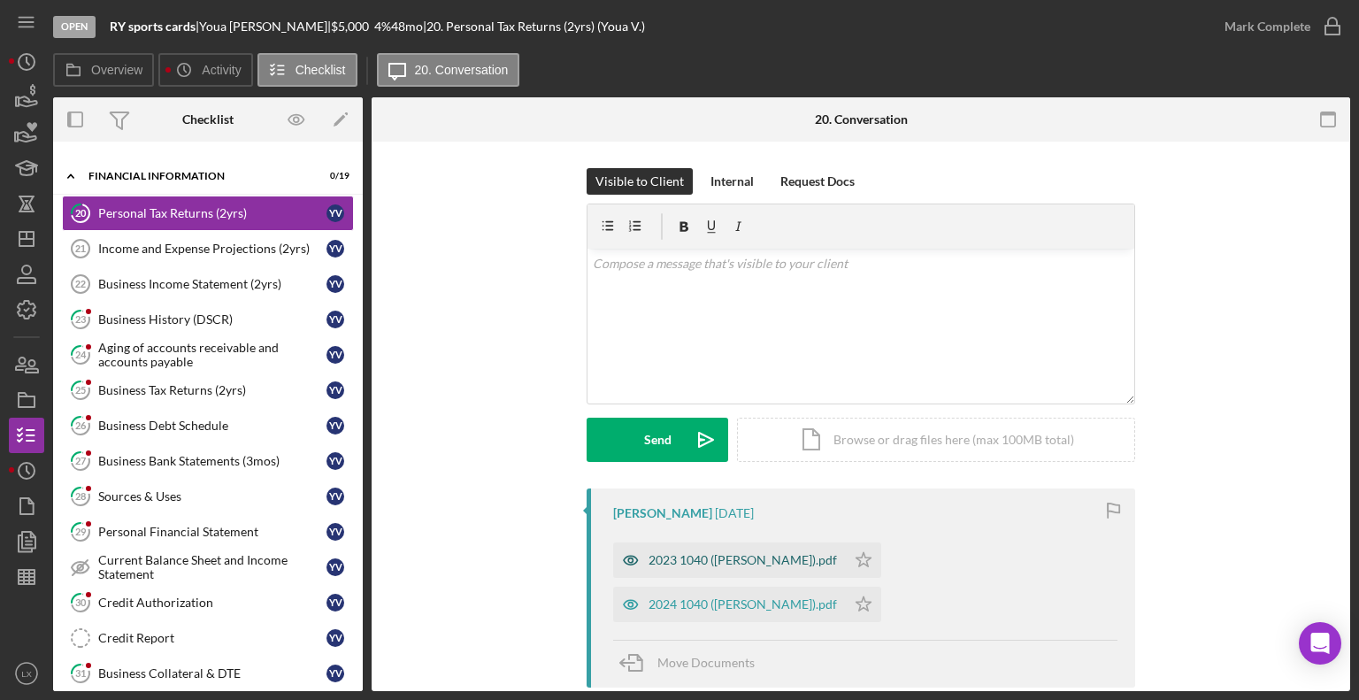
click at [755, 564] on div "2023 1040 ([PERSON_NAME]).pdf" at bounding box center [742, 560] width 188 height 14
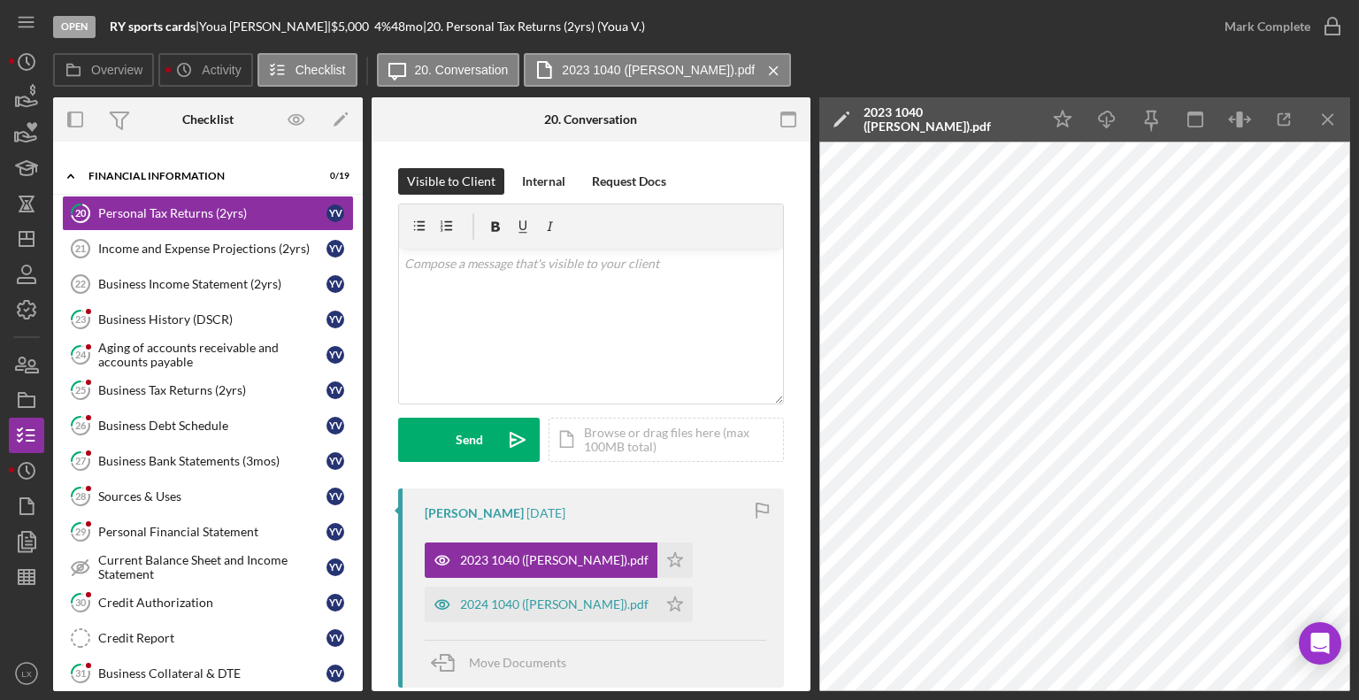
click at [1137, 38] on div "Open RY sports cards | [PERSON_NAME] | $5,000 $5,000 4 % 48 mo | 20. Personal T…" at bounding box center [630, 26] width 1154 height 53
click at [24, 100] on icon "button" at bounding box center [28, 101] width 19 height 10
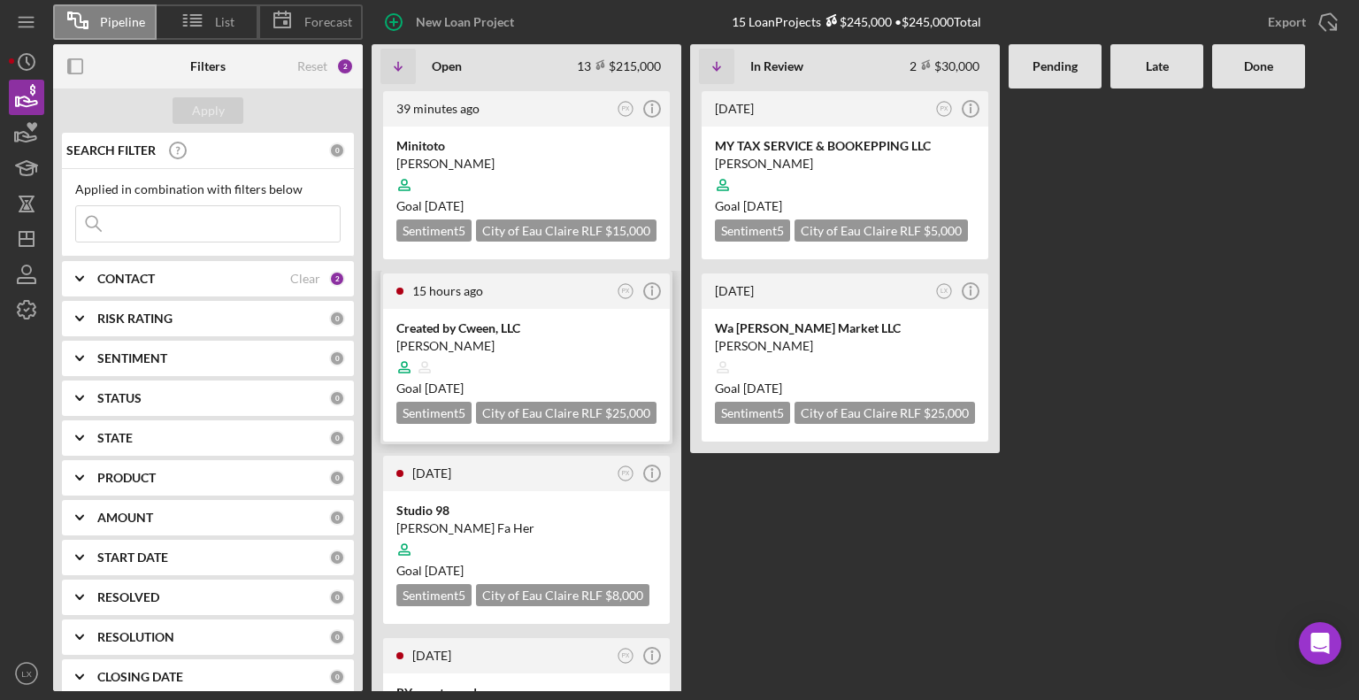
click at [512, 337] on div "[PERSON_NAME]" at bounding box center [526, 346] width 260 height 18
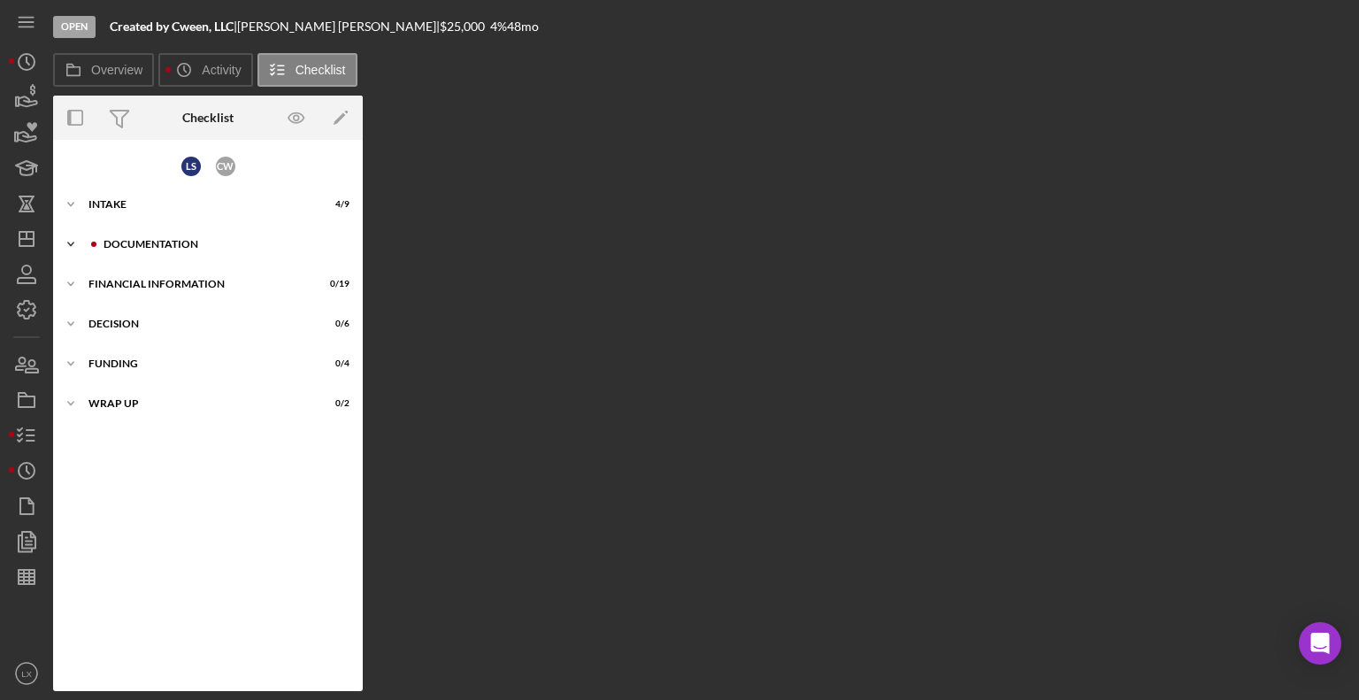
click at [173, 242] on div "Documentation" at bounding box center [222, 244] width 237 height 11
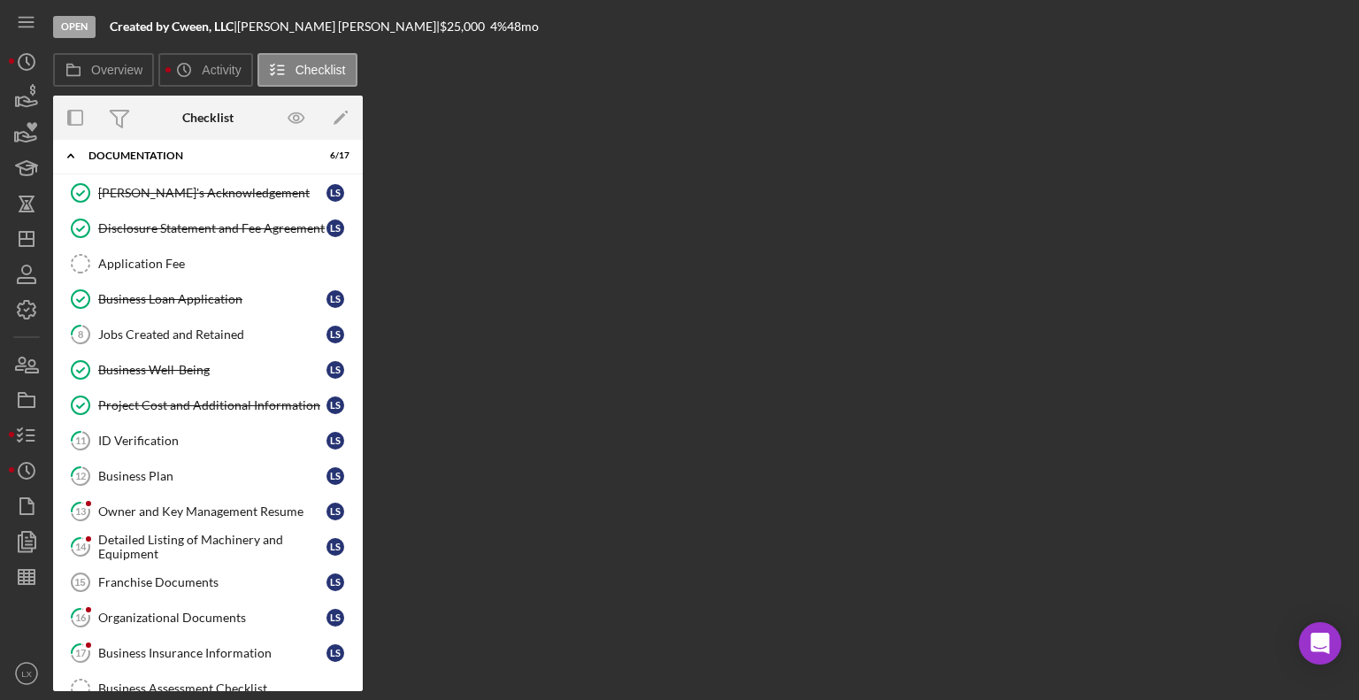
scroll to position [98, 0]
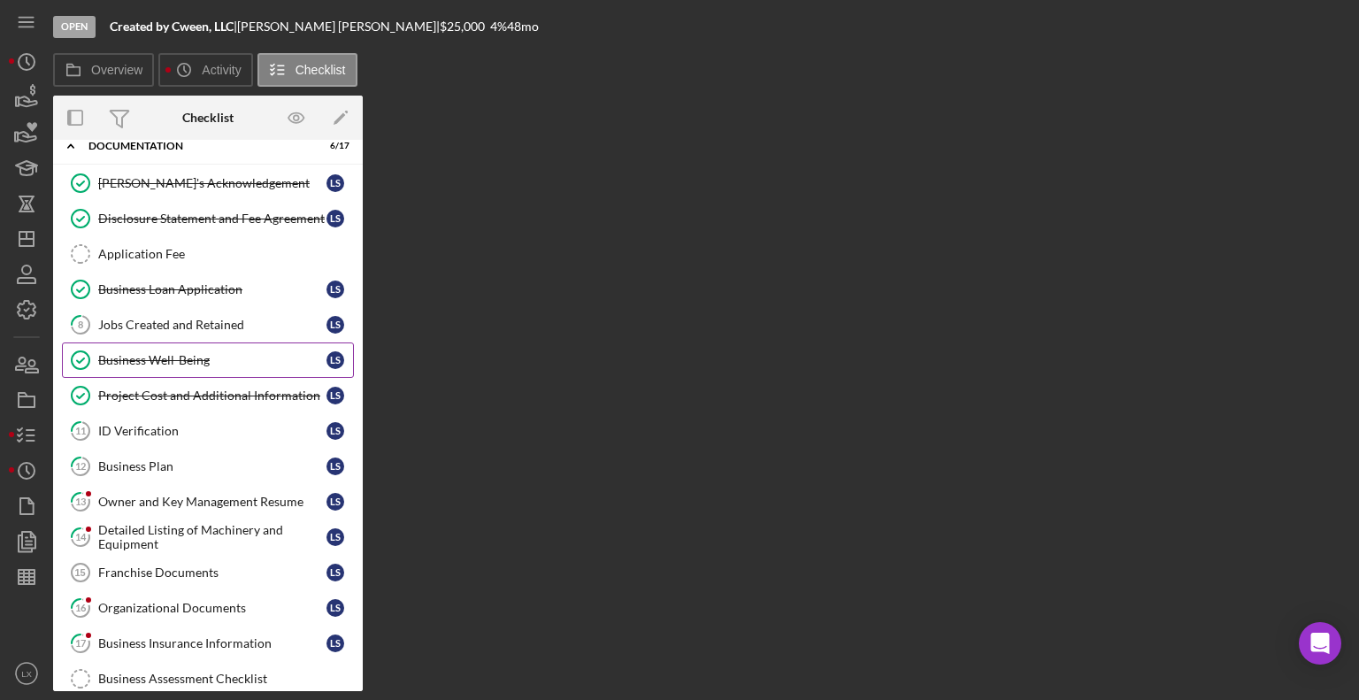
click at [219, 366] on link "Business Well-Being Business Well-Being L S" at bounding box center [208, 359] width 292 height 35
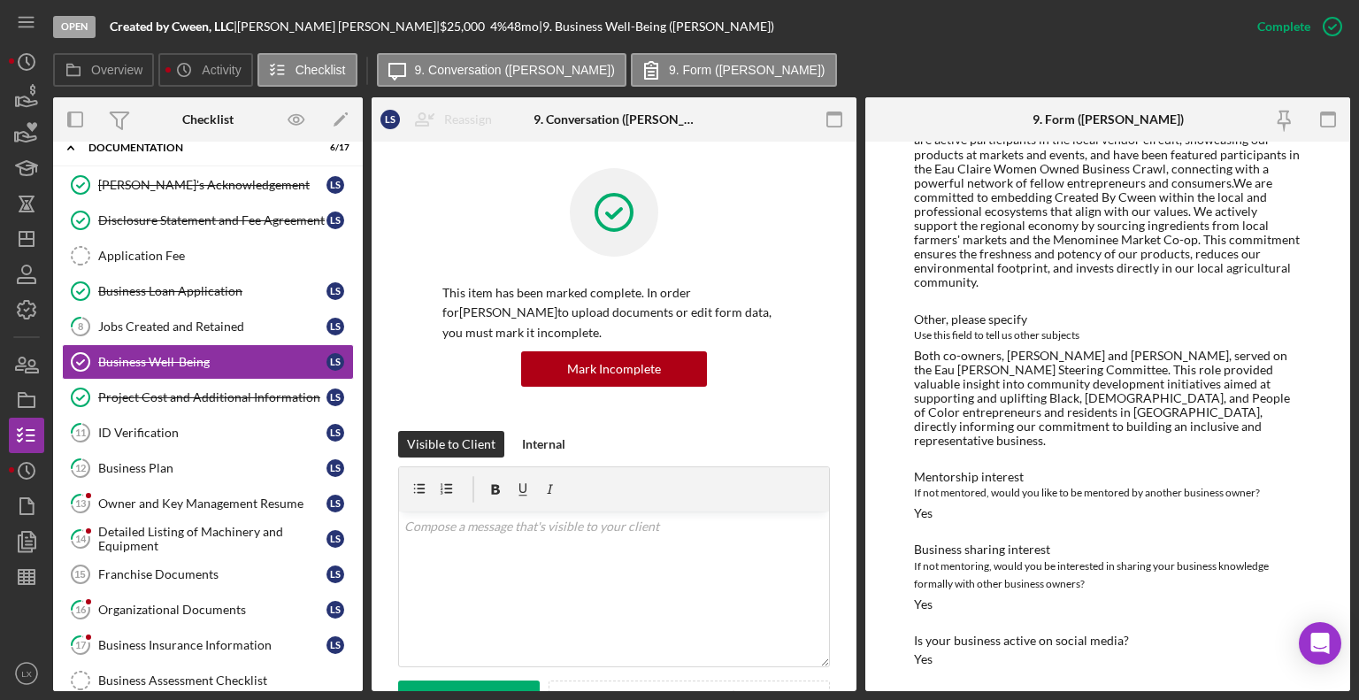
scroll to position [1214, 0]
